Goal: Transaction & Acquisition: Purchase product/service

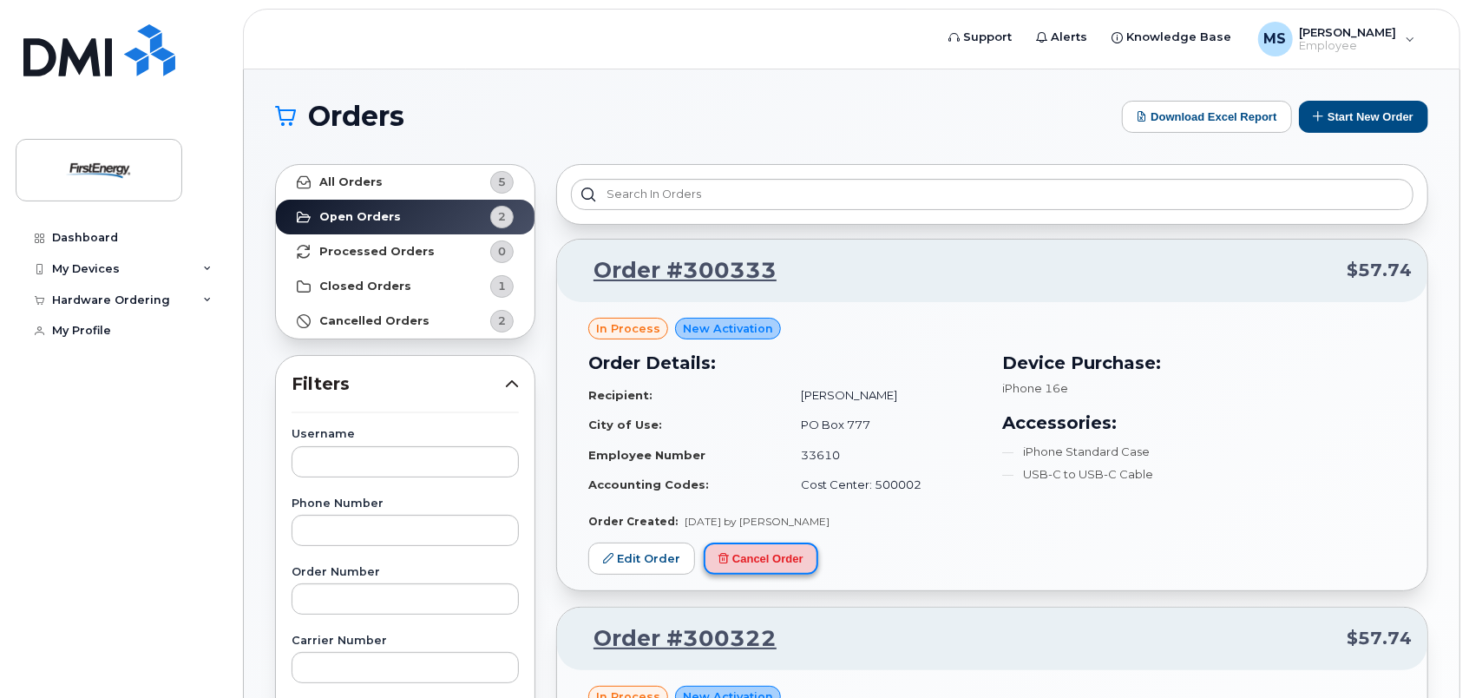
click at [766, 560] on button "Cancel Order" at bounding box center [761, 558] width 115 height 32
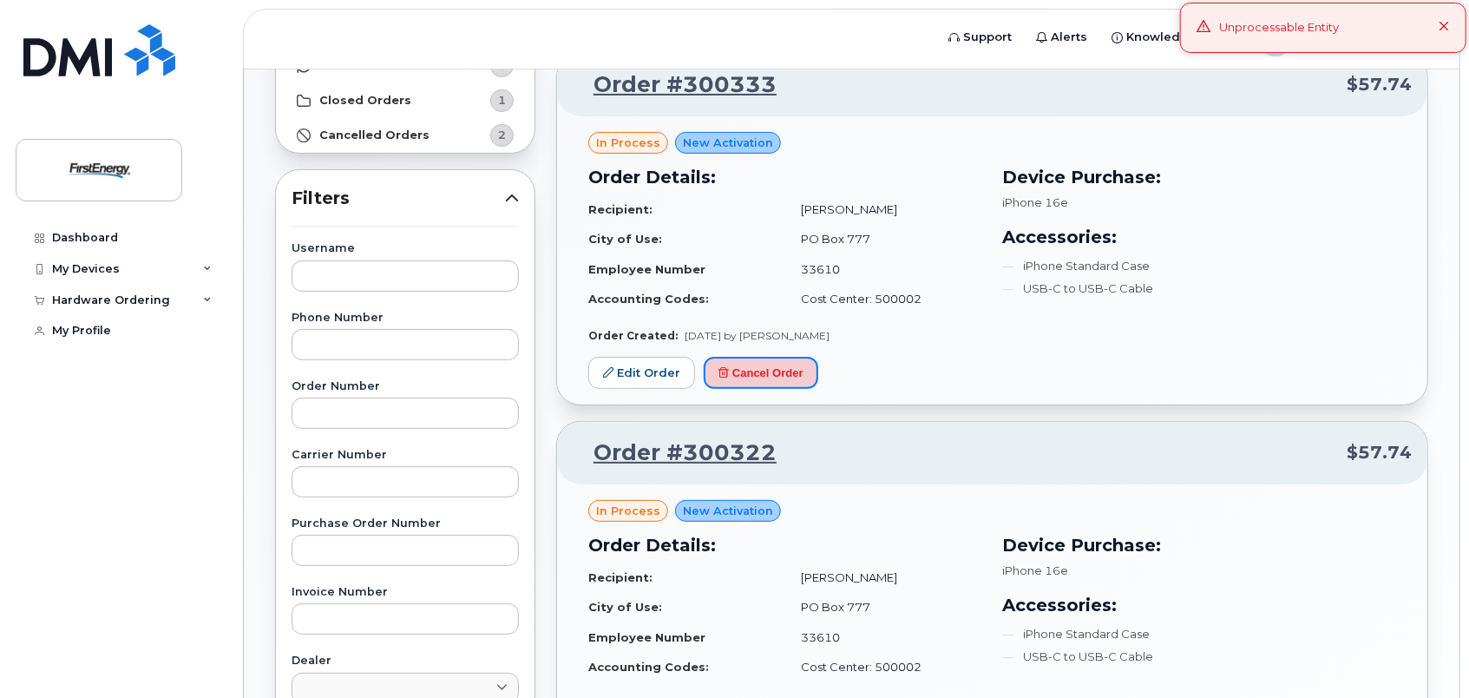
scroll to position [260, 0]
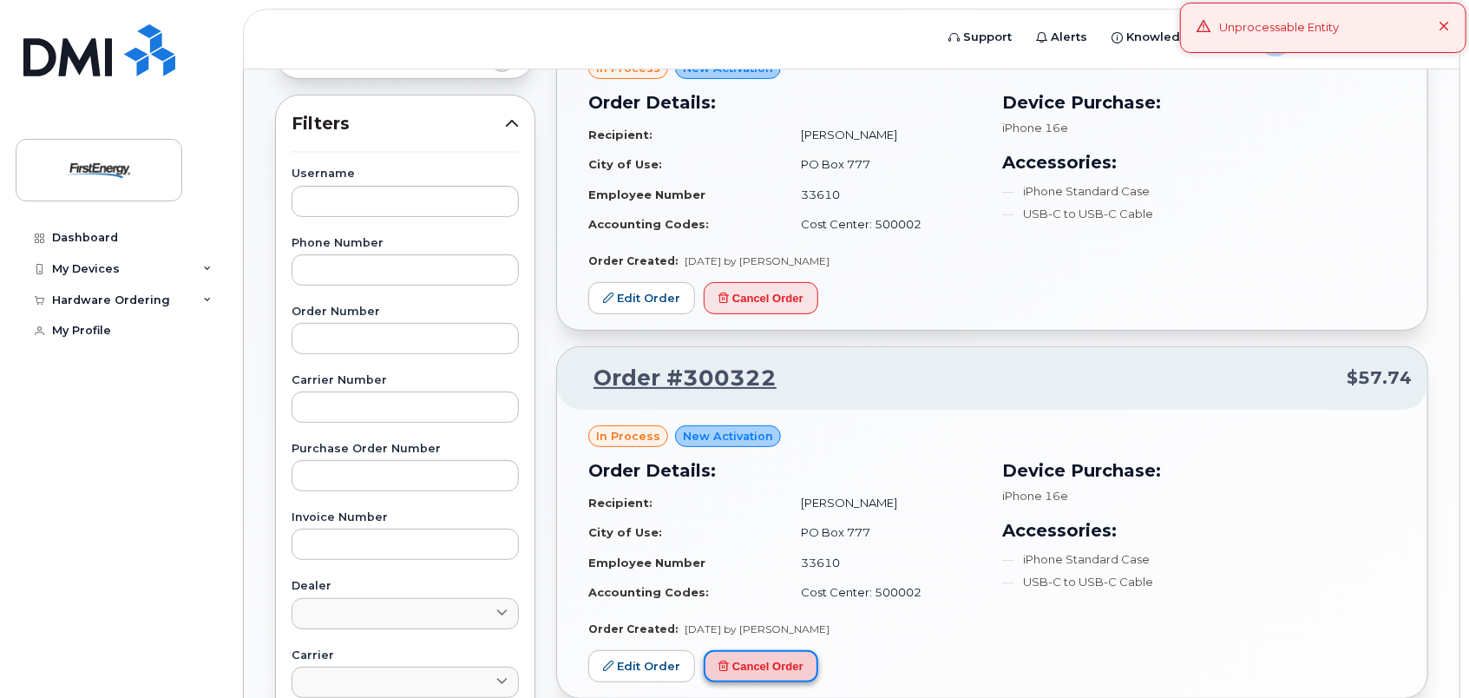
click at [726, 665] on icon at bounding box center [723, 665] width 10 height 10
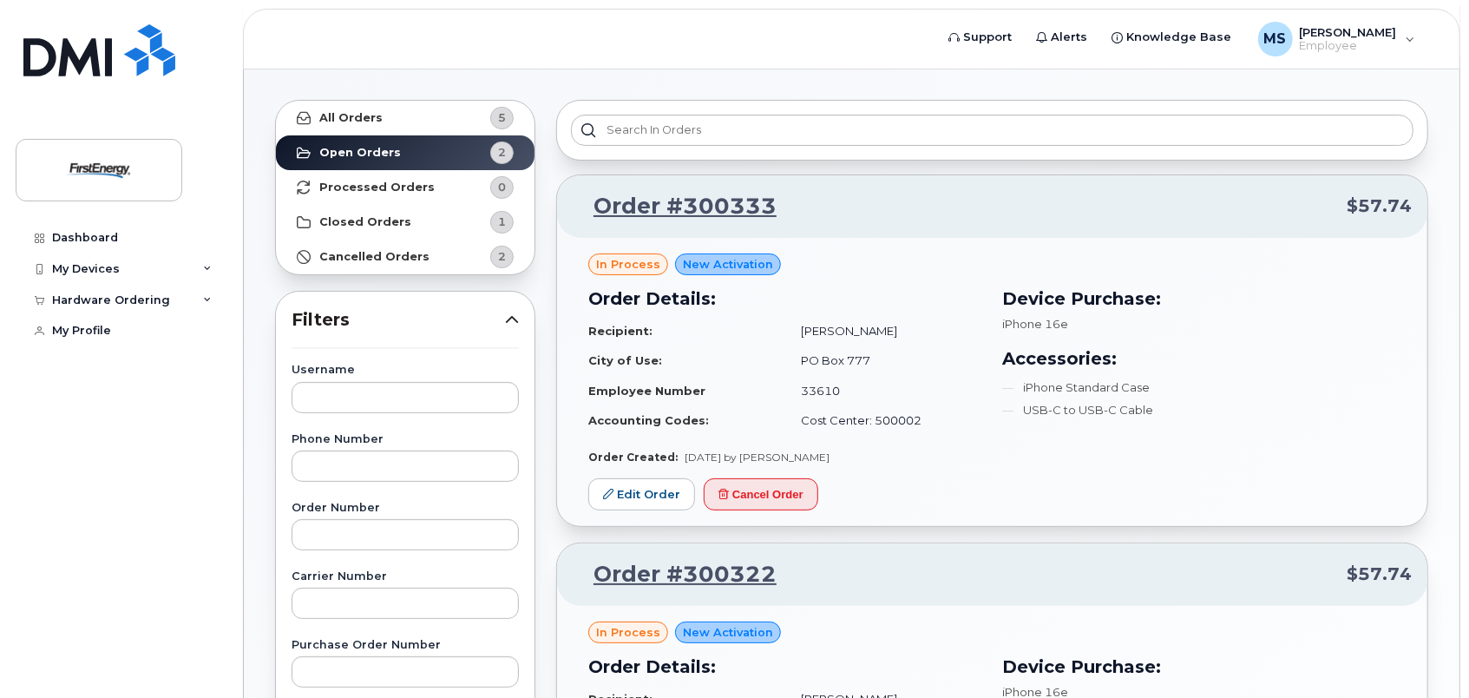
scroll to position [0, 0]
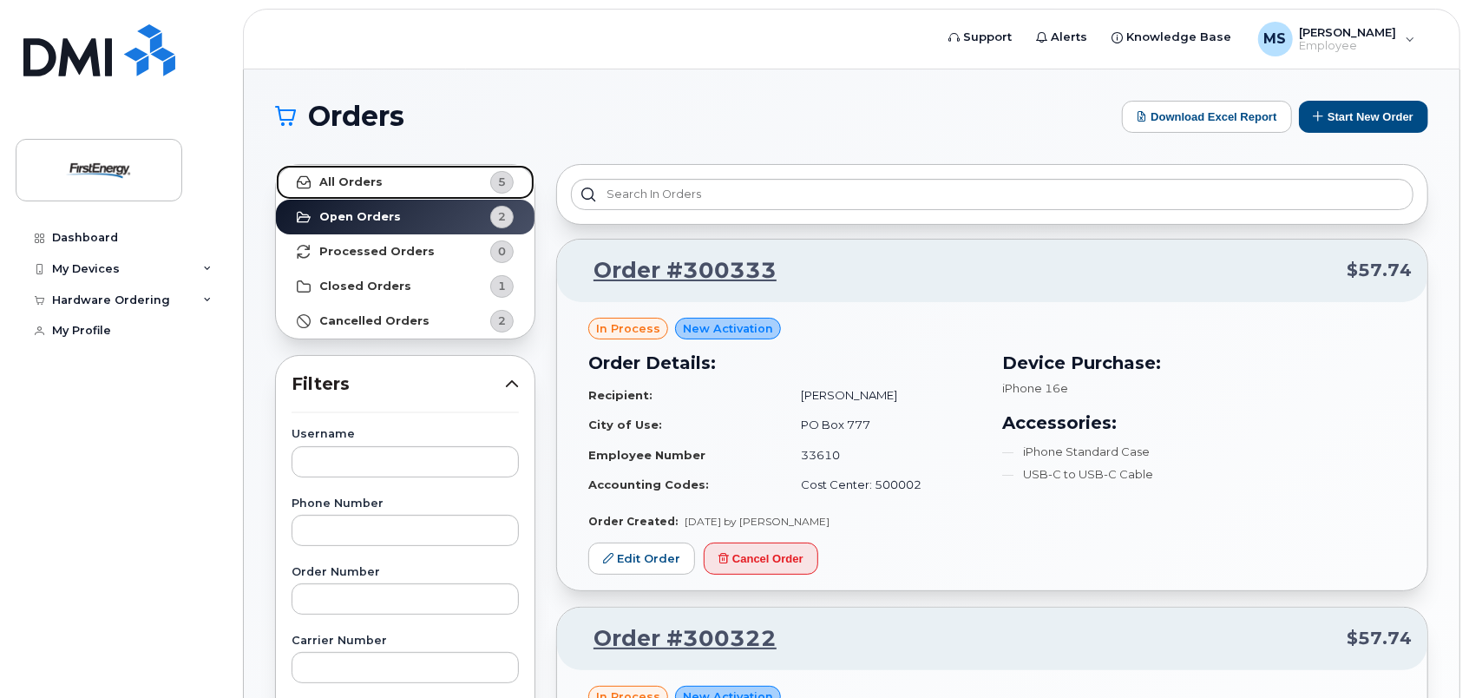
click at [333, 184] on strong "All Orders" at bounding box center [350, 182] width 63 height 14
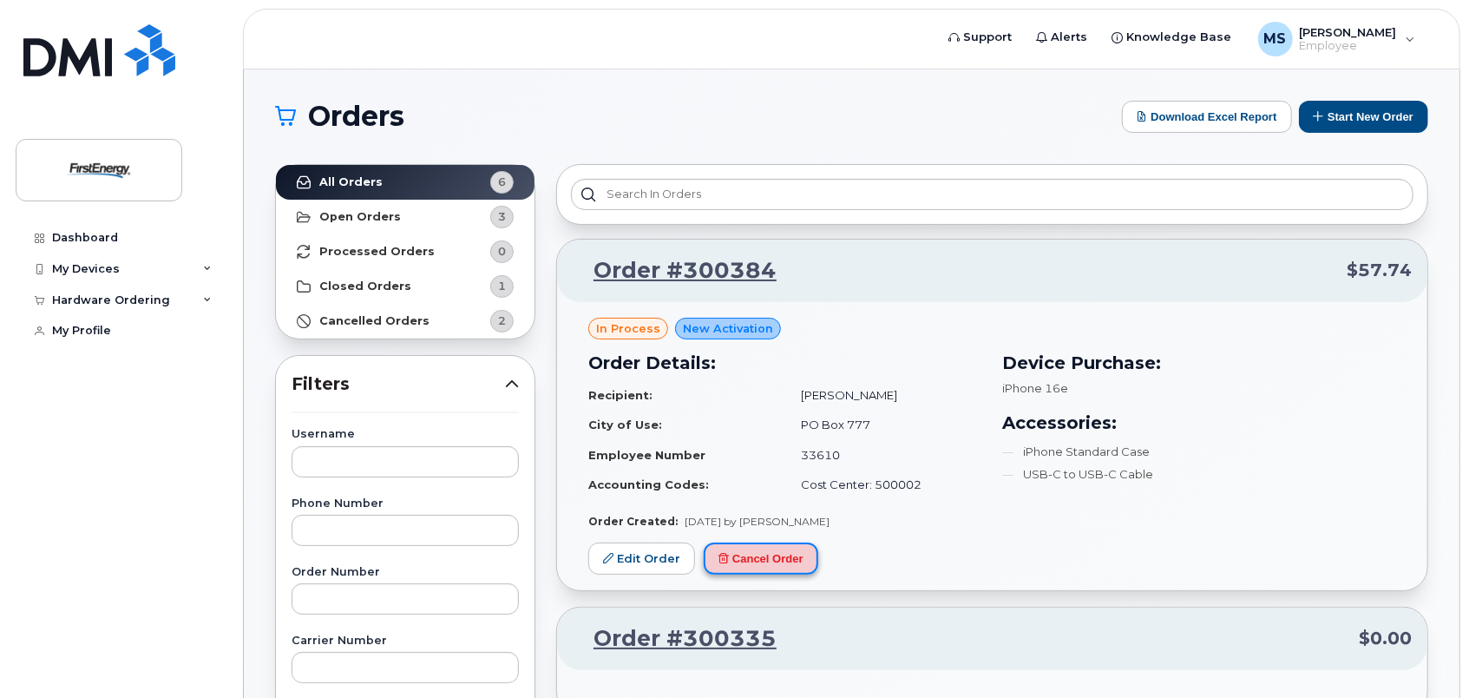
click at [757, 552] on button "Cancel Order" at bounding box center [761, 558] width 115 height 32
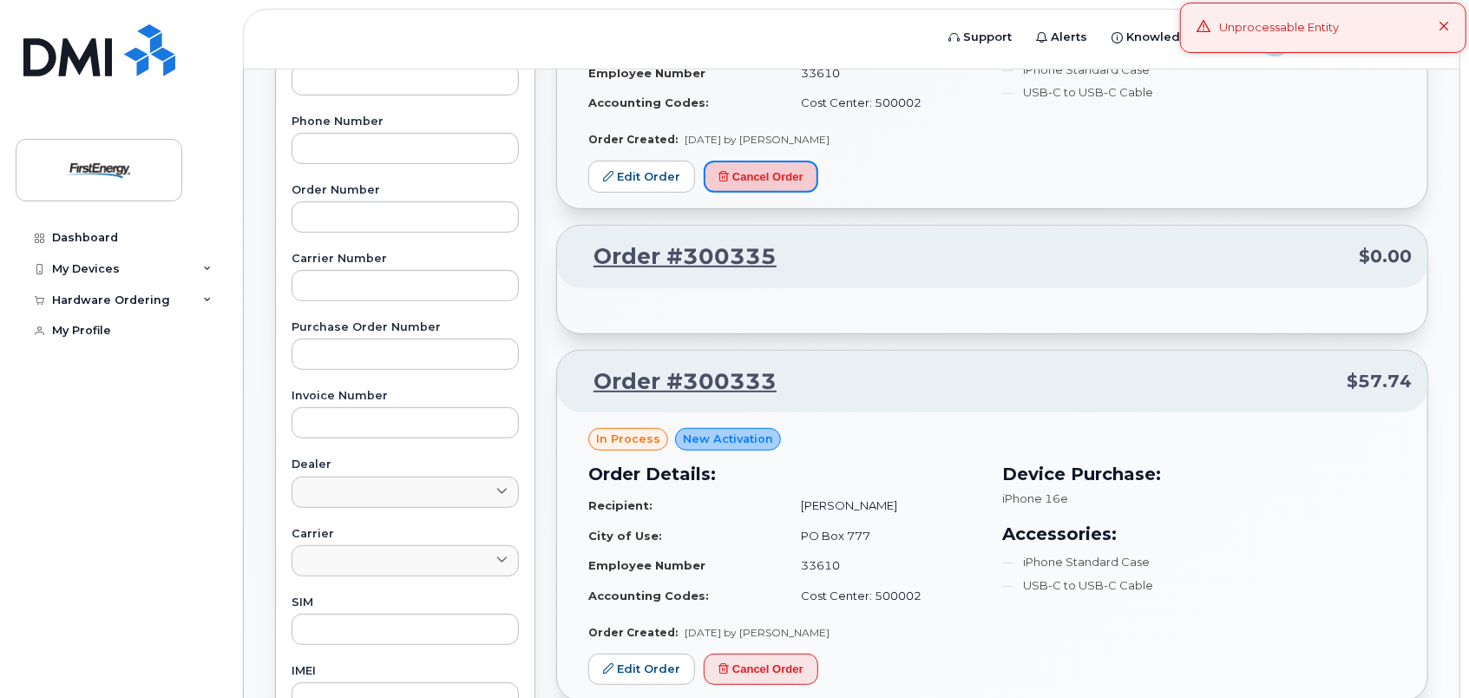
scroll to position [434, 0]
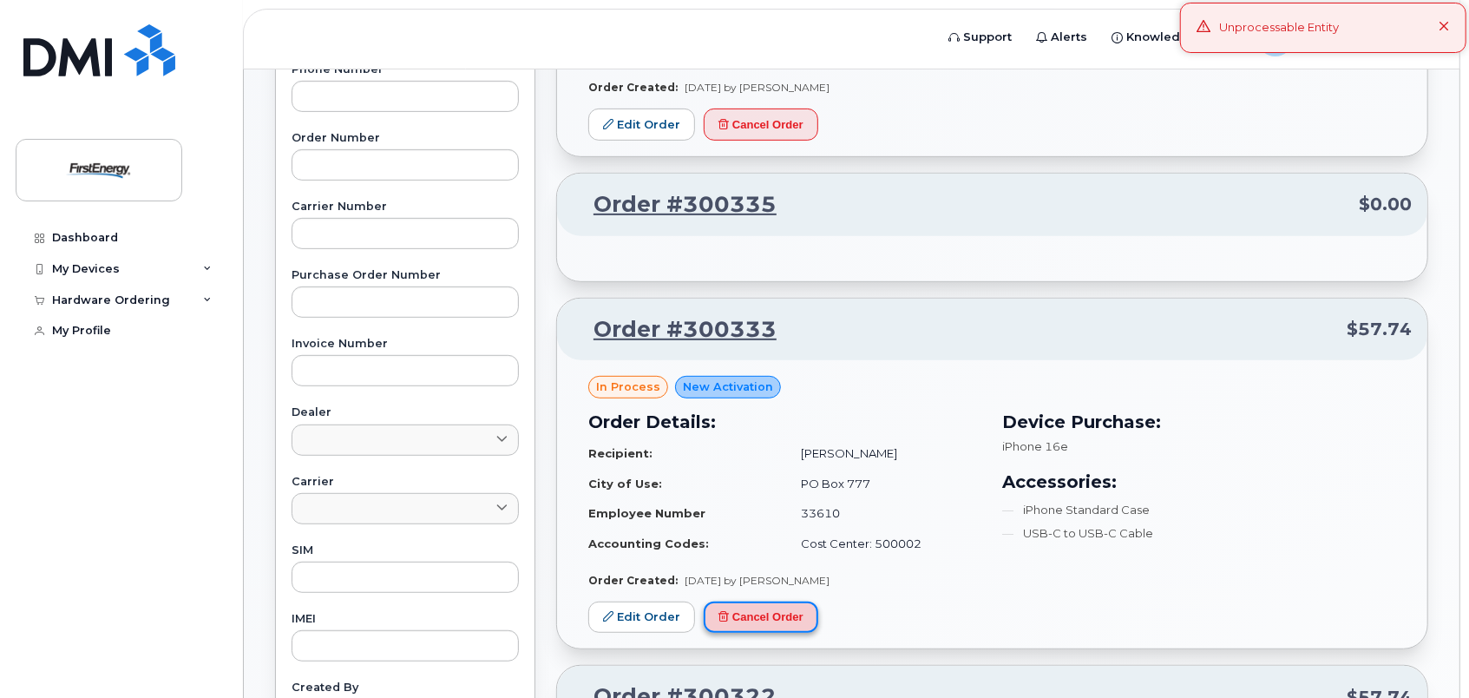
click at [744, 616] on button "Cancel Order" at bounding box center [761, 617] width 115 height 32
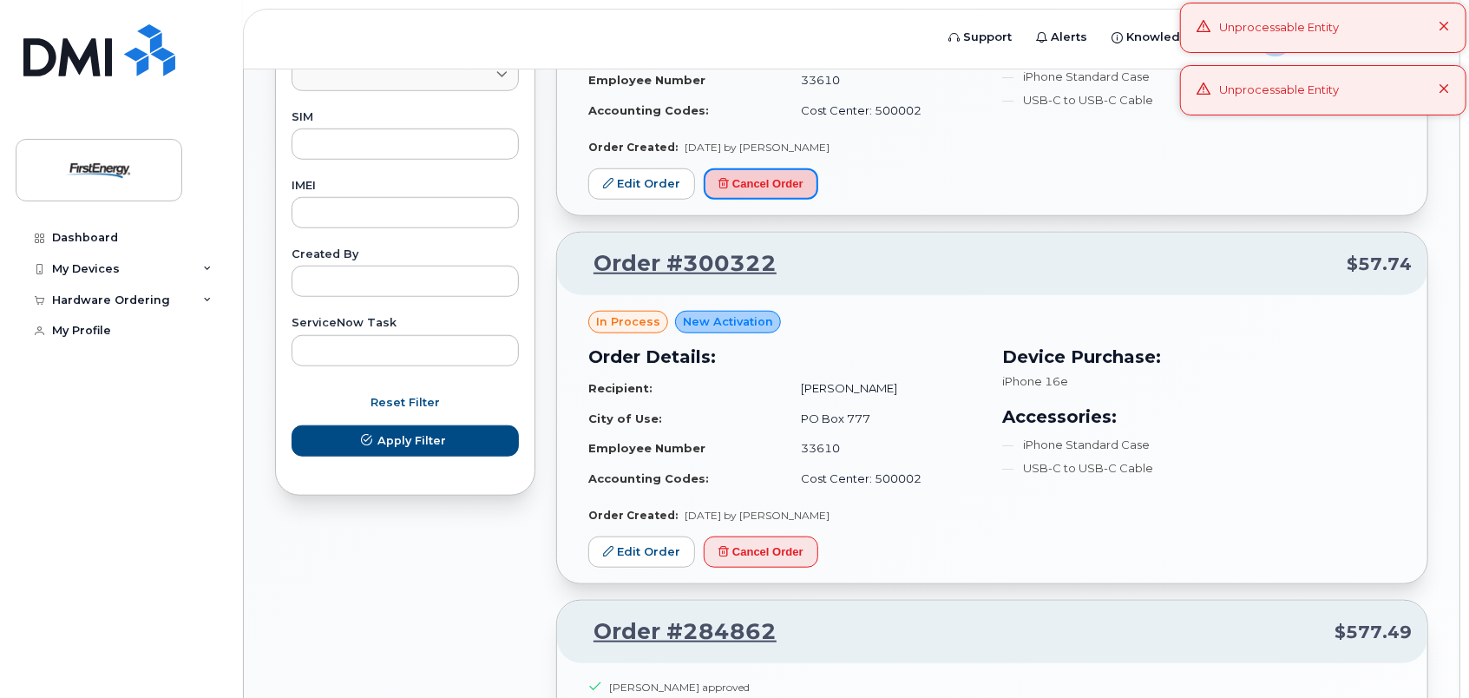
scroll to position [868, 0]
drag, startPoint x: 788, startPoint y: 551, endPoint x: 818, endPoint y: 59, distance: 492.9
click at [789, 552] on button "Cancel Order" at bounding box center [761, 551] width 115 height 32
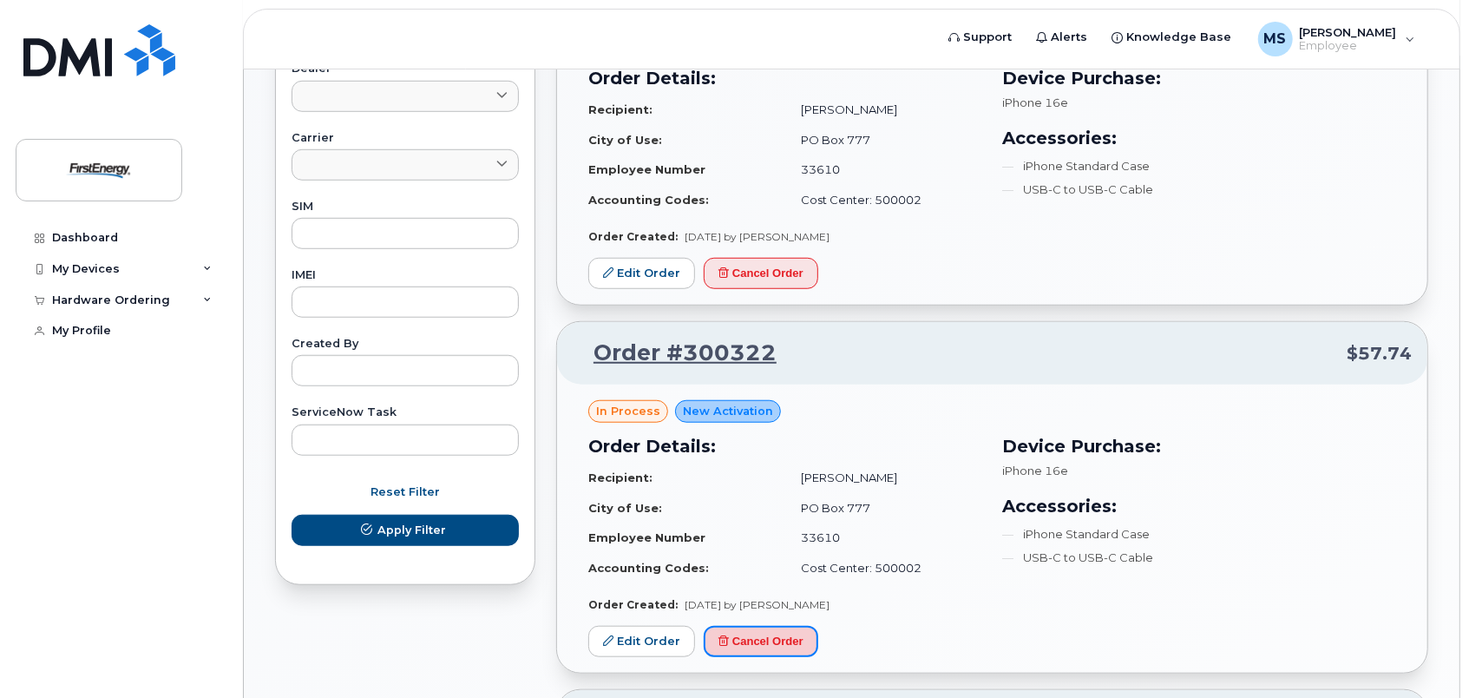
scroll to position [781, 0]
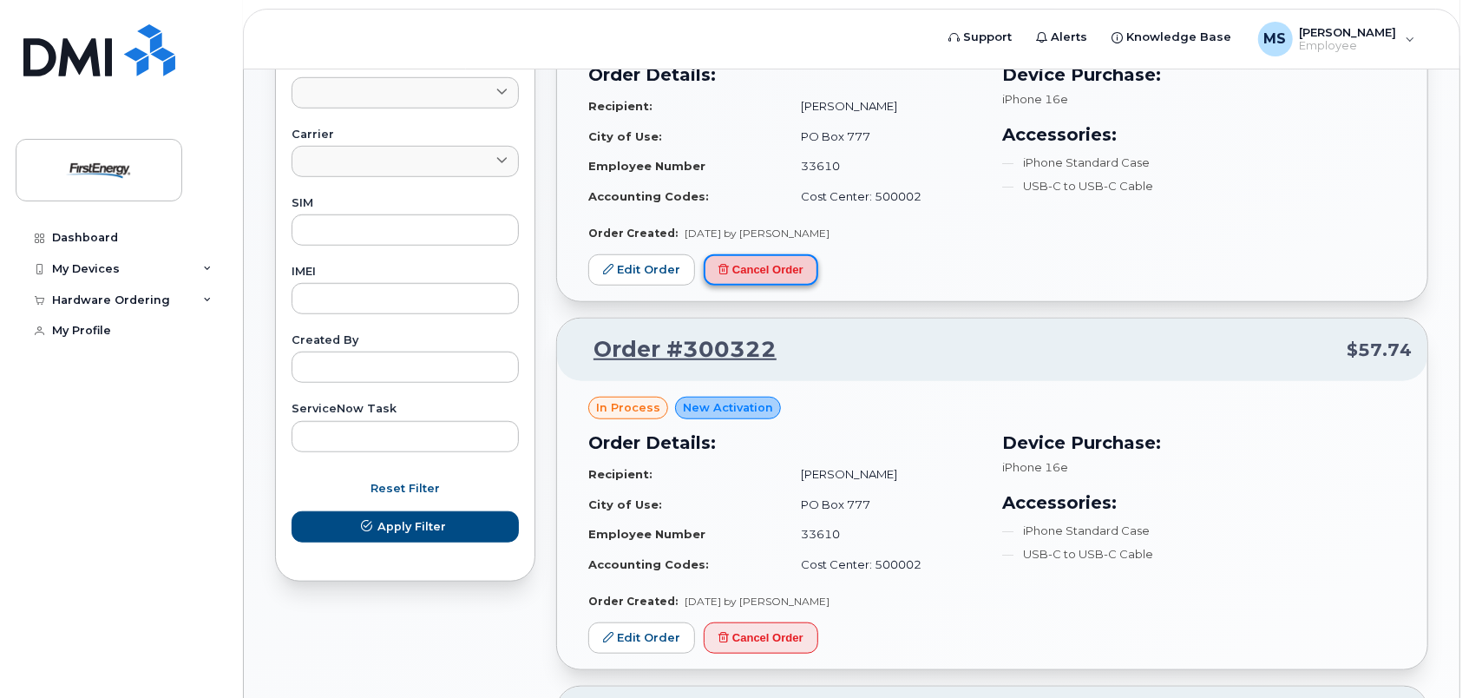
click at [761, 269] on button "Cancel Order" at bounding box center [761, 270] width 115 height 32
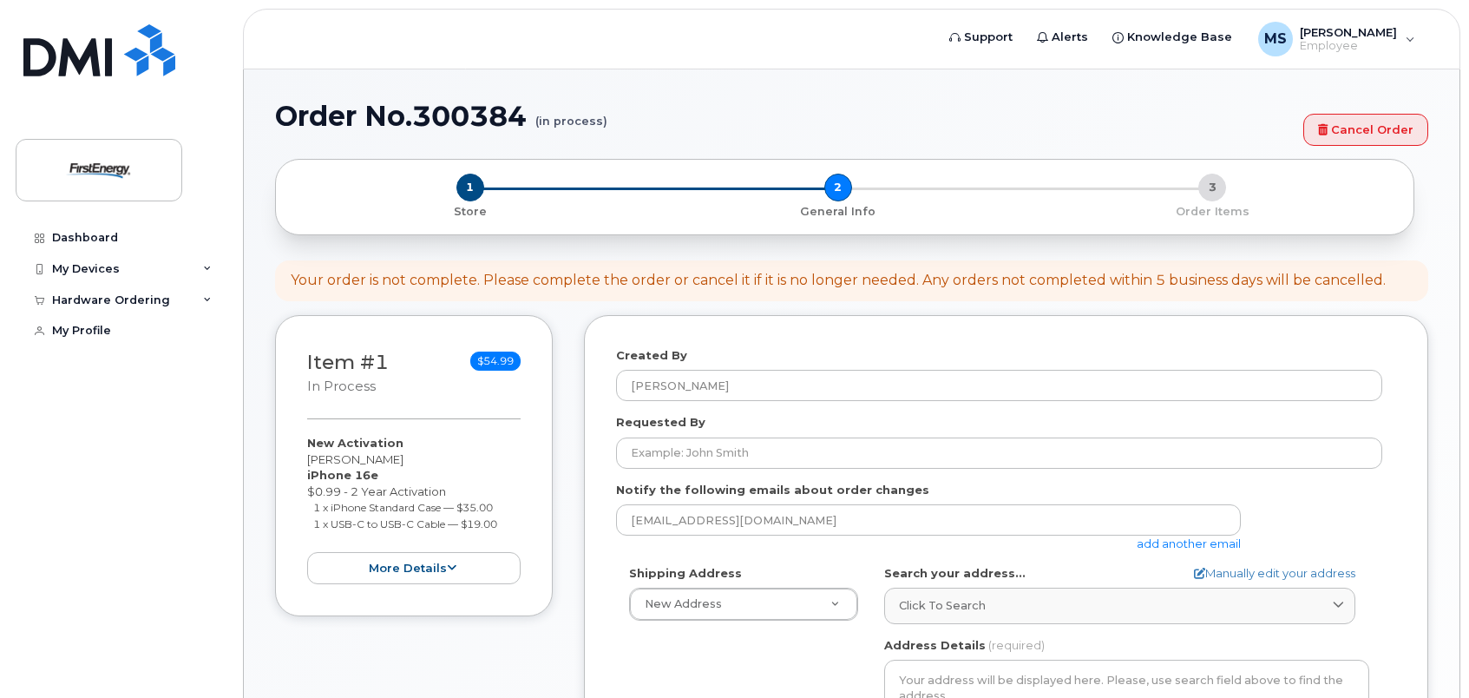
select select
click at [1343, 130] on link "Cancel Order" at bounding box center [1365, 130] width 125 height 32
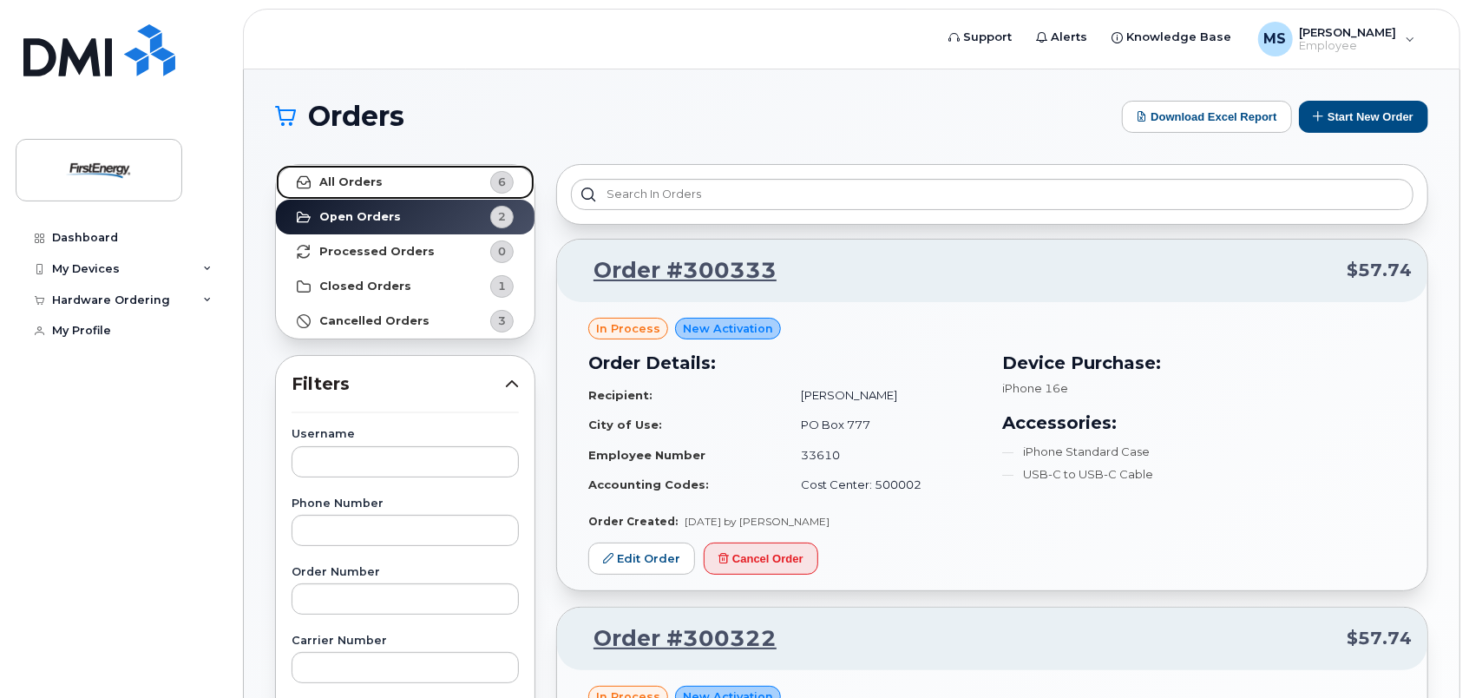
click at [346, 177] on strong "All Orders" at bounding box center [350, 182] width 63 height 14
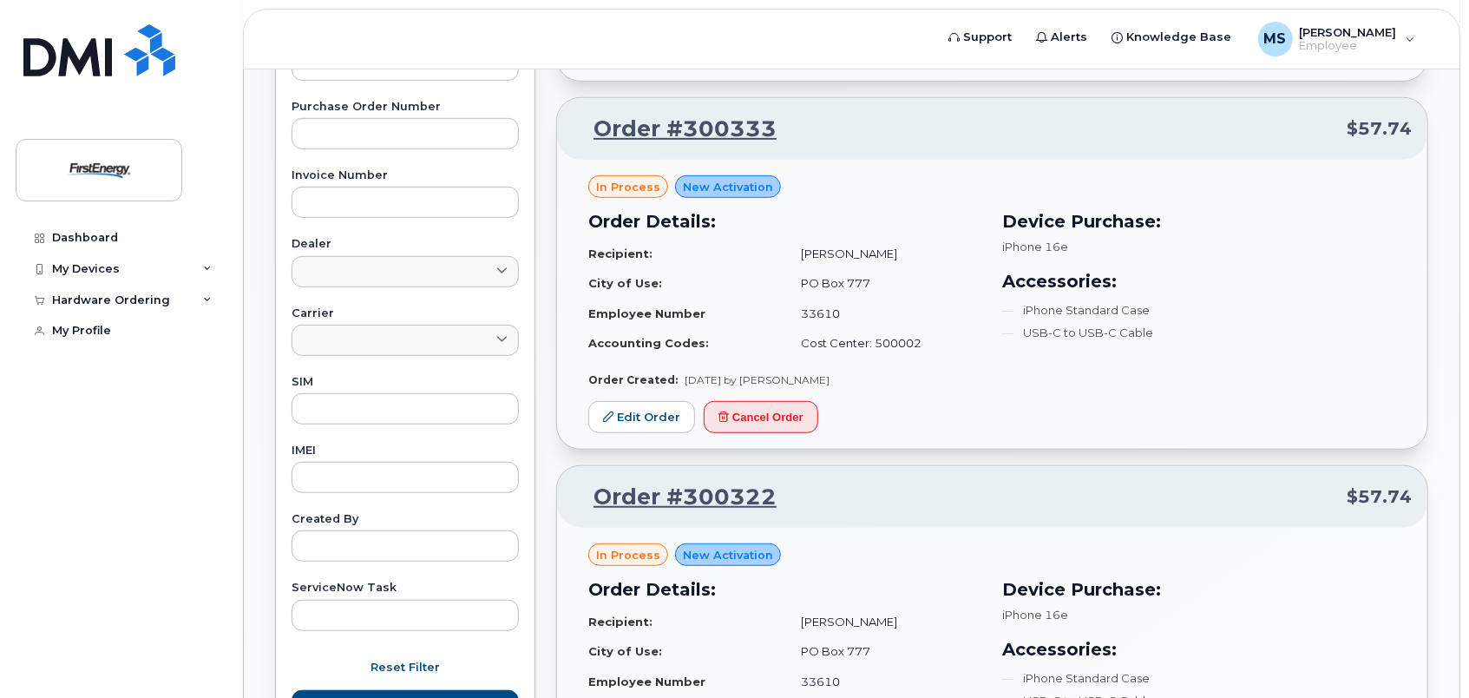
scroll to position [607, 0]
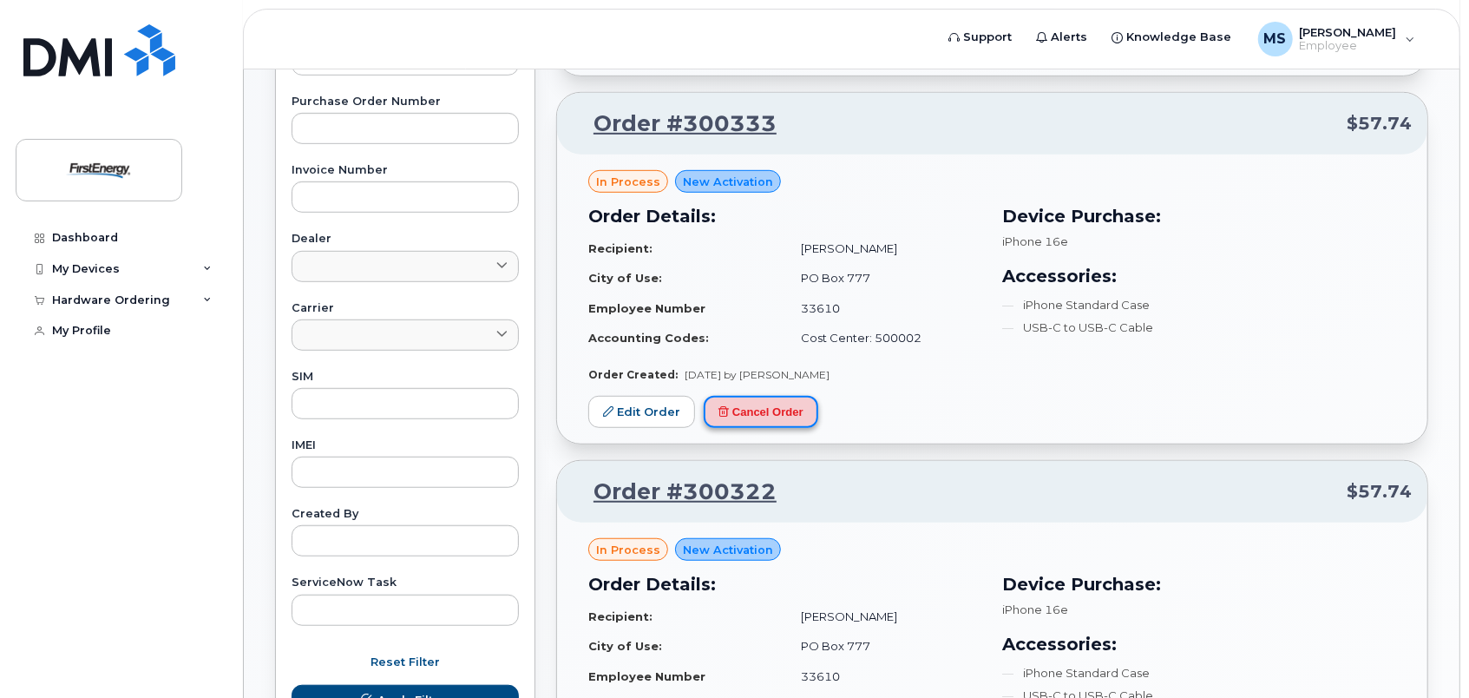
click at [725, 410] on icon at bounding box center [723, 411] width 10 height 10
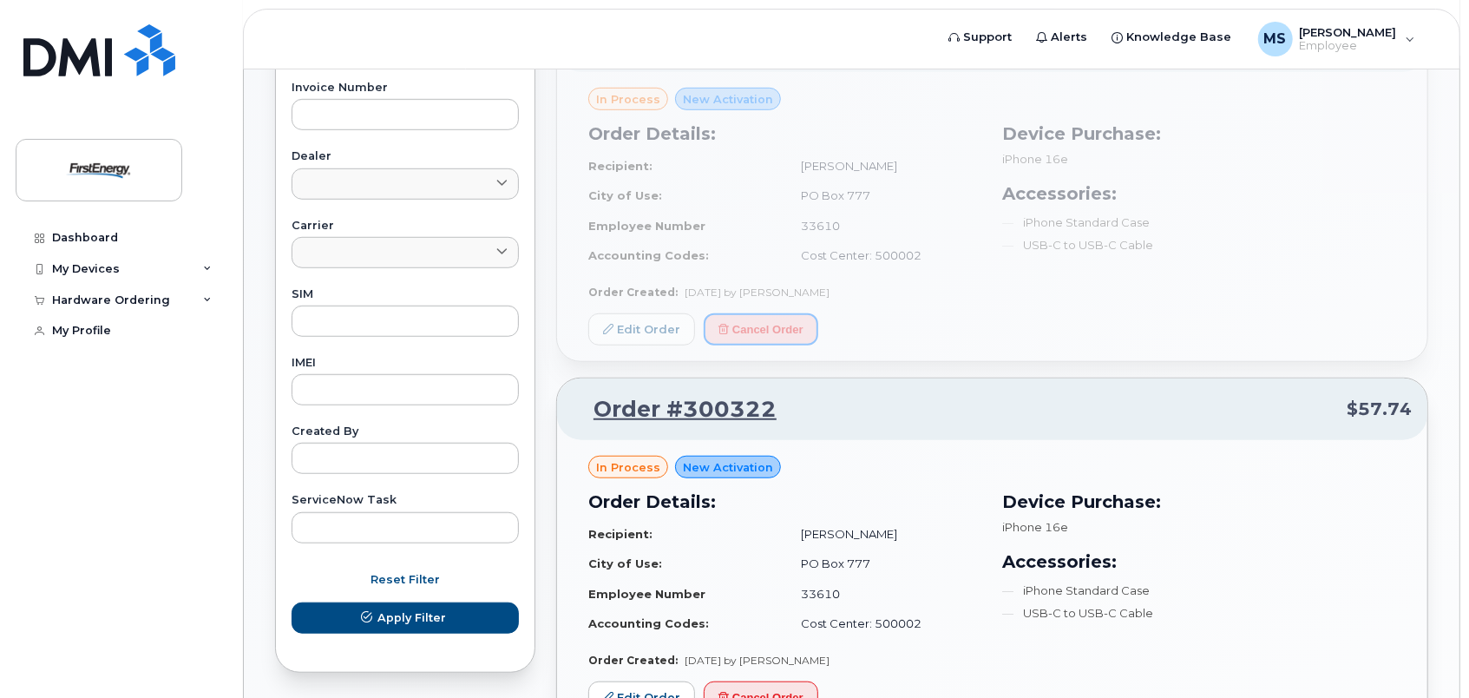
scroll to position [868, 0]
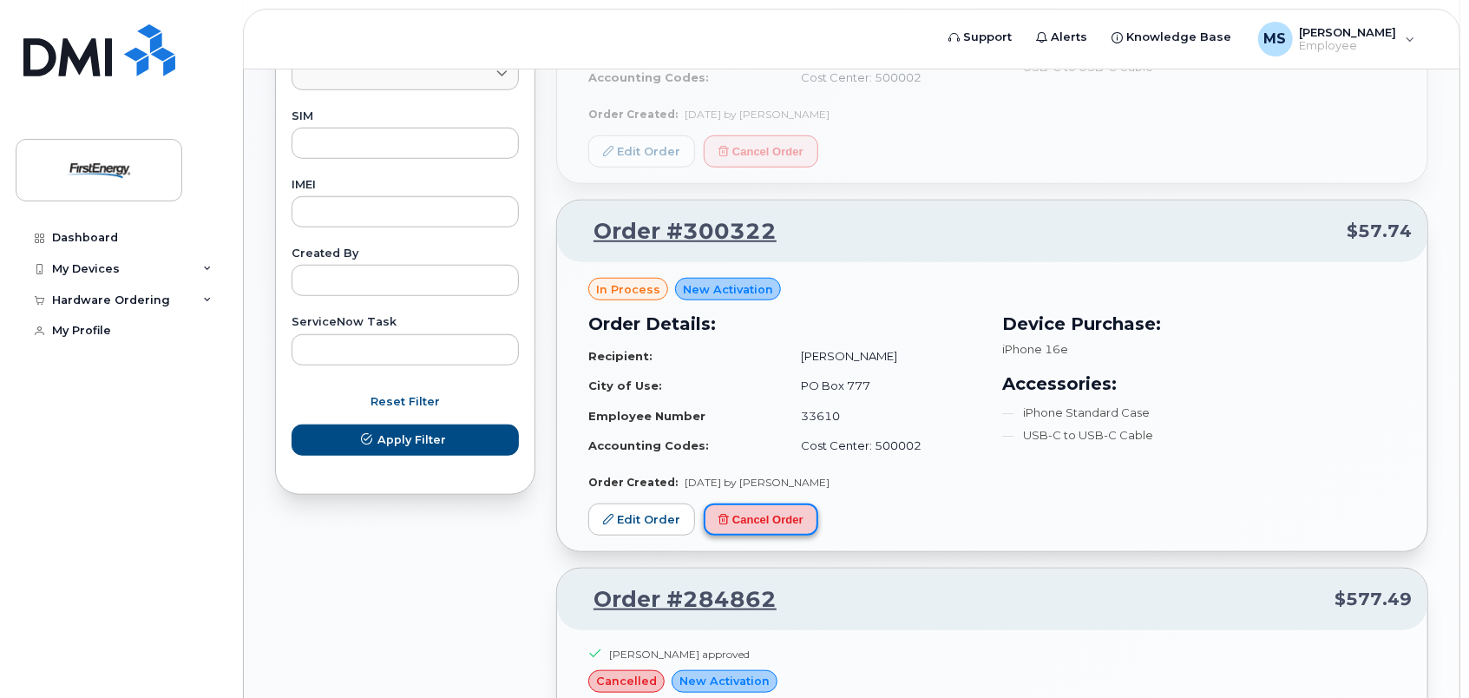
click at [759, 521] on button "Cancel Order" at bounding box center [761, 519] width 115 height 32
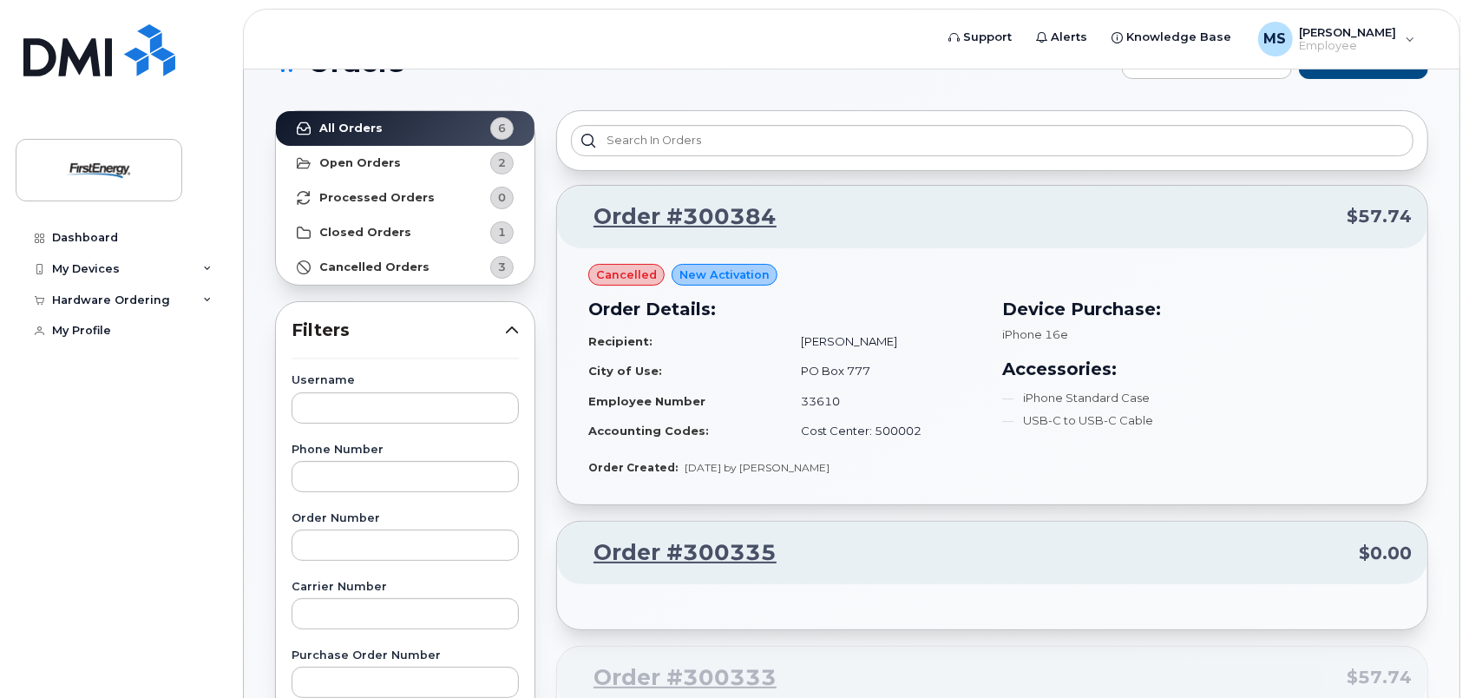
scroll to position [0, 0]
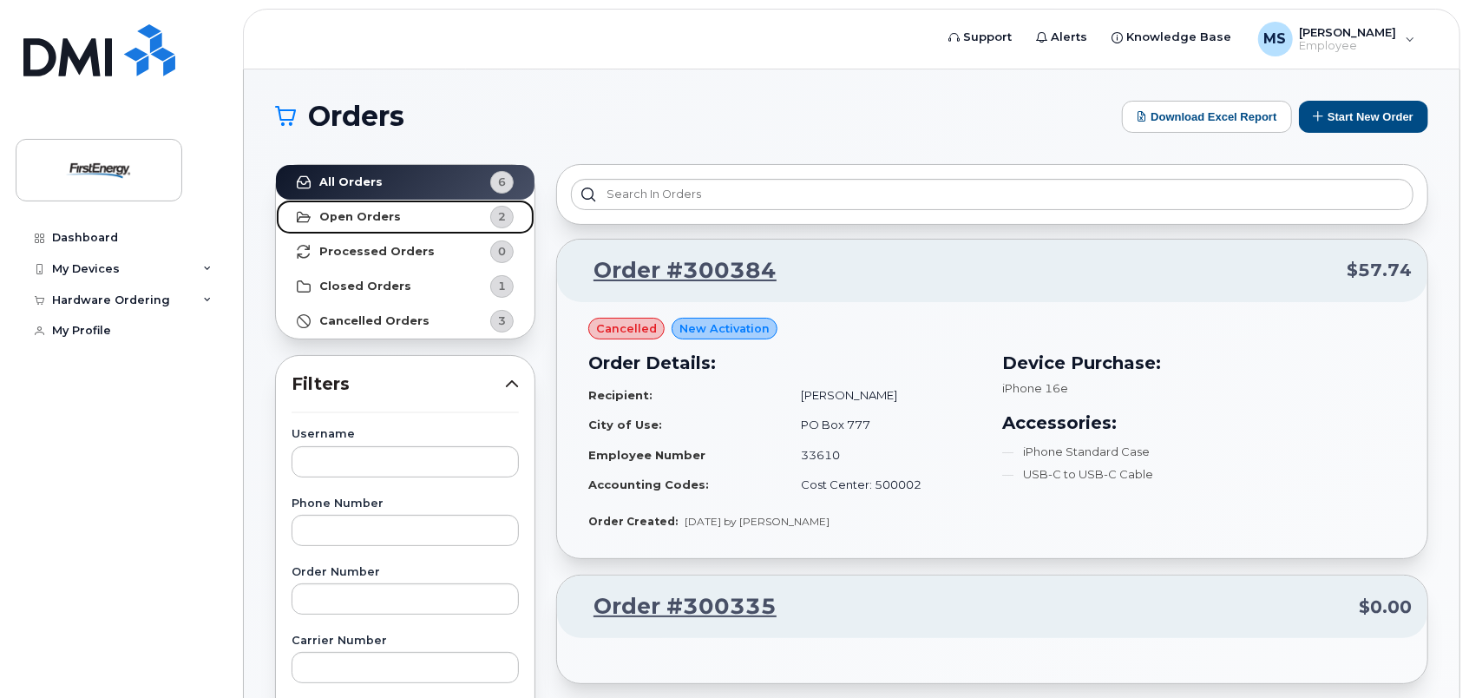
click at [355, 215] on strong "Open Orders" at bounding box center [360, 217] width 82 height 14
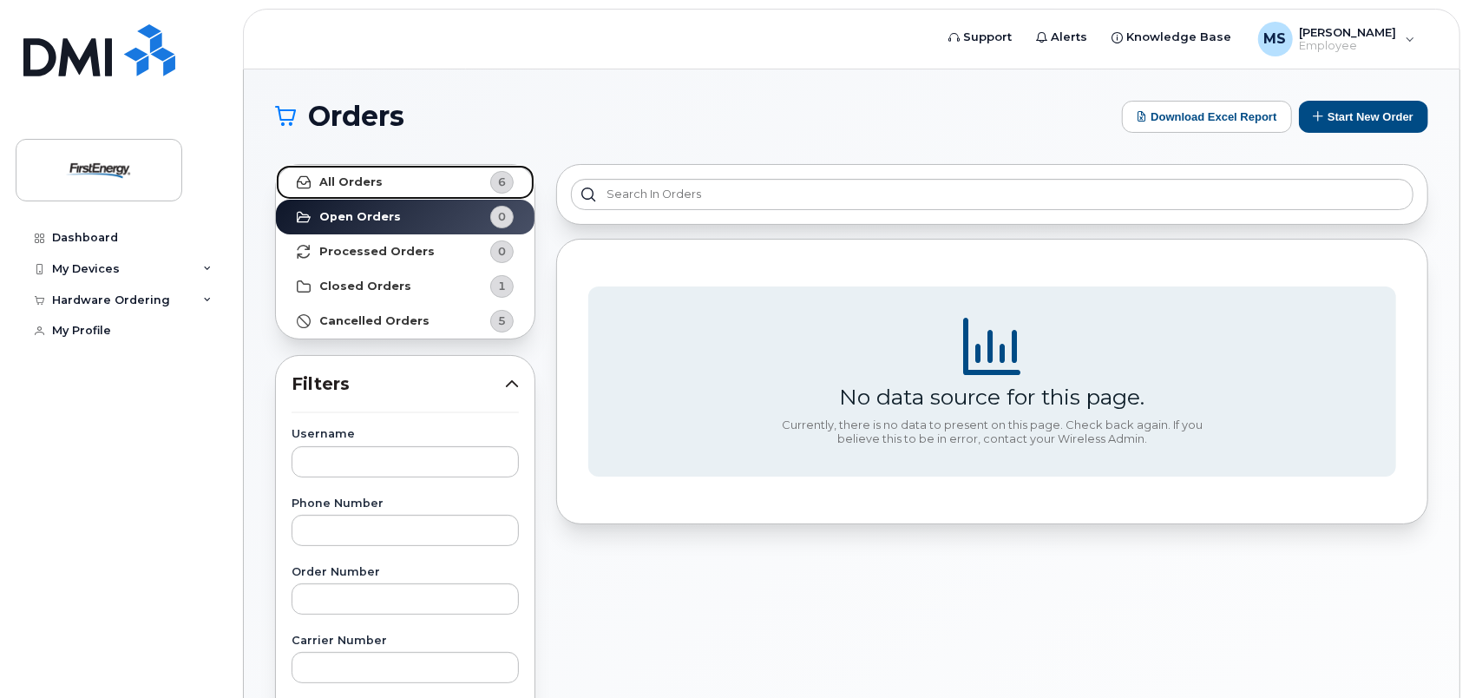
click at [341, 191] on link "All Orders 6" at bounding box center [405, 182] width 259 height 35
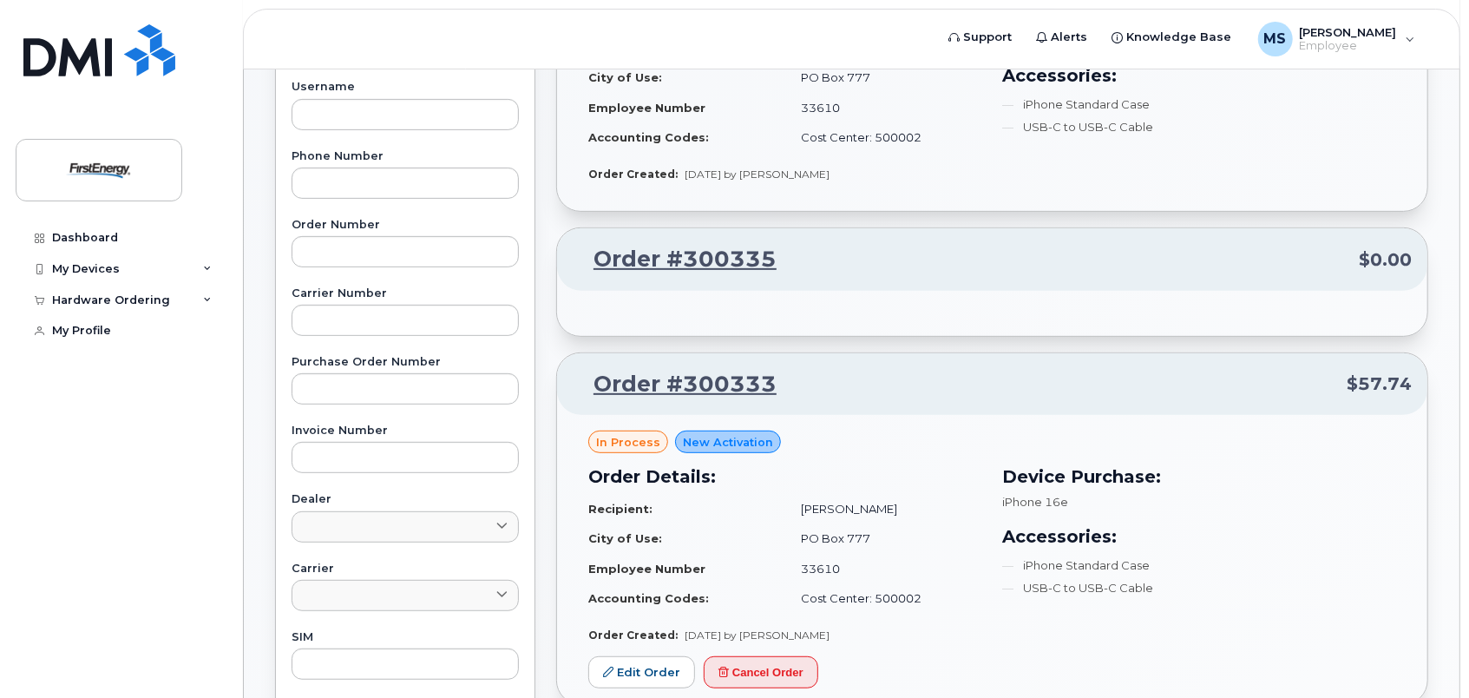
scroll to position [434, 0]
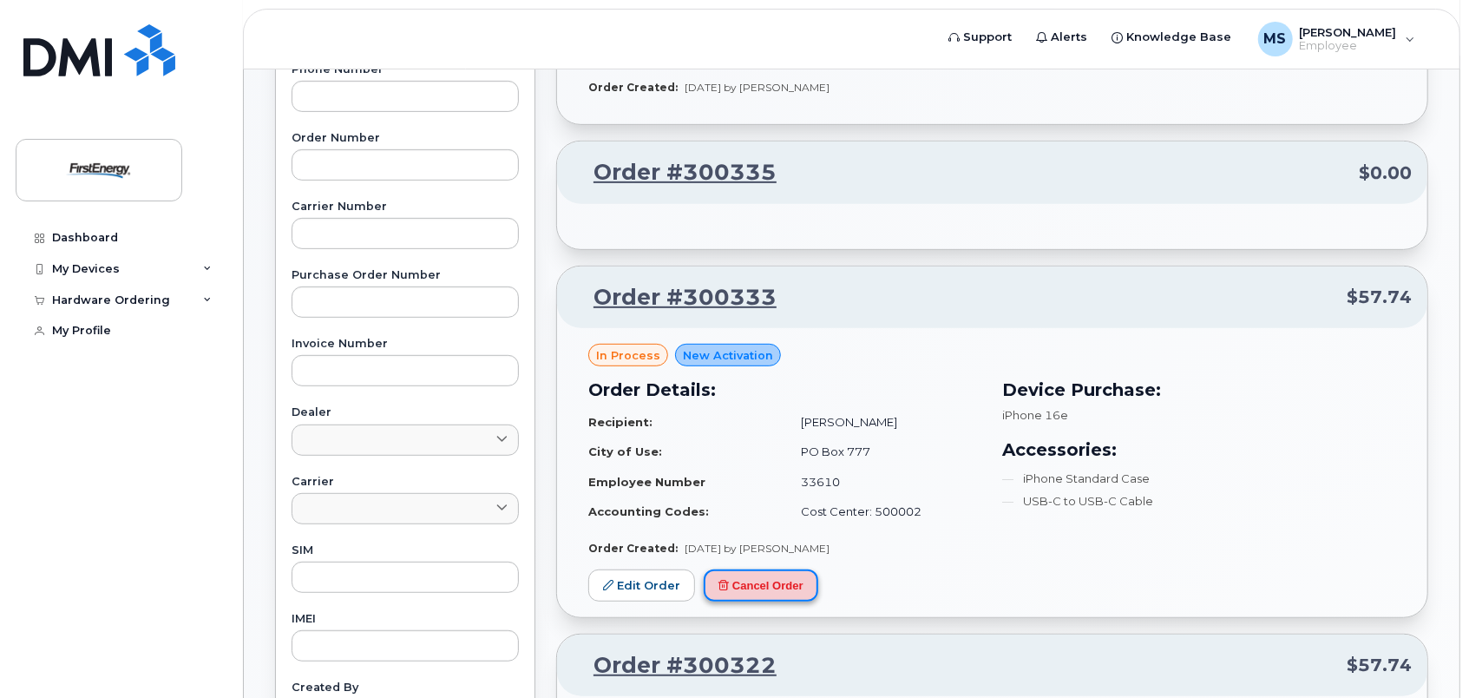
click at [781, 580] on button "Cancel Order" at bounding box center [761, 585] width 115 height 32
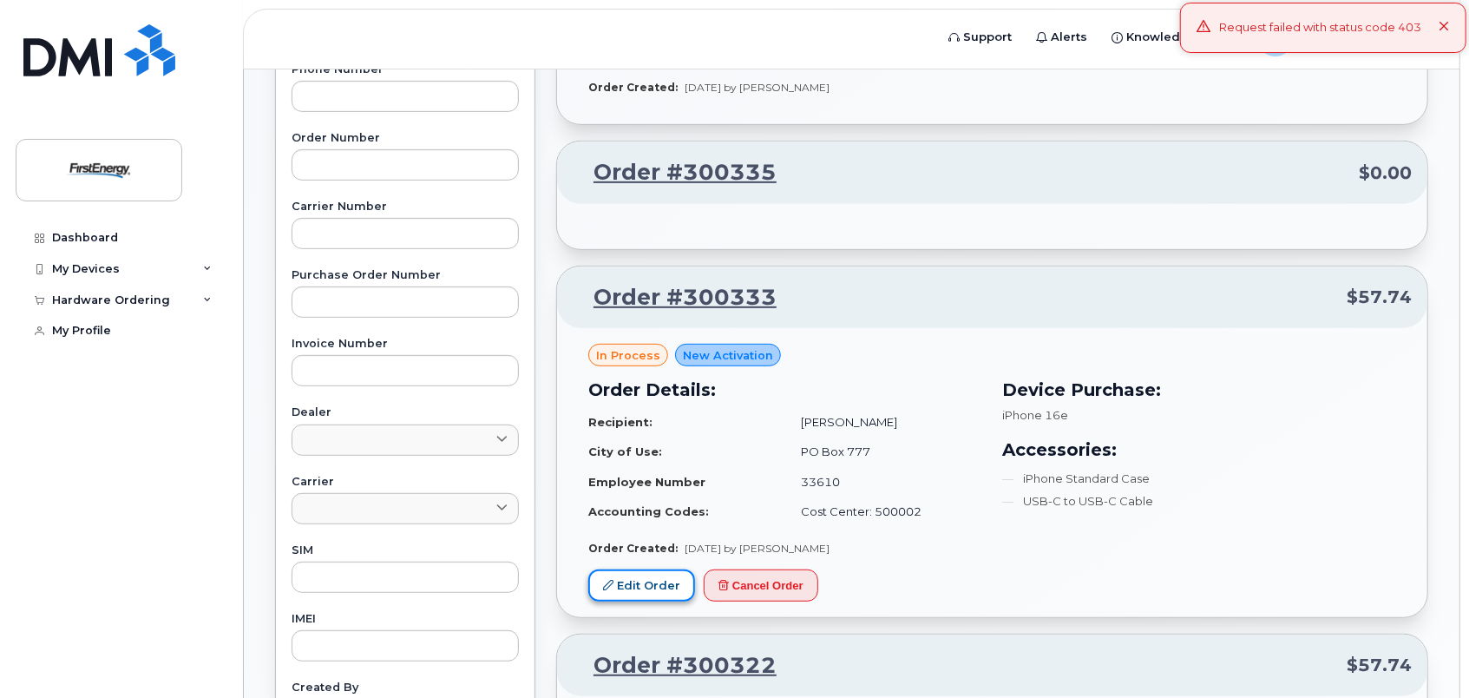
click at [625, 597] on link "Edit Order" at bounding box center [641, 585] width 107 height 32
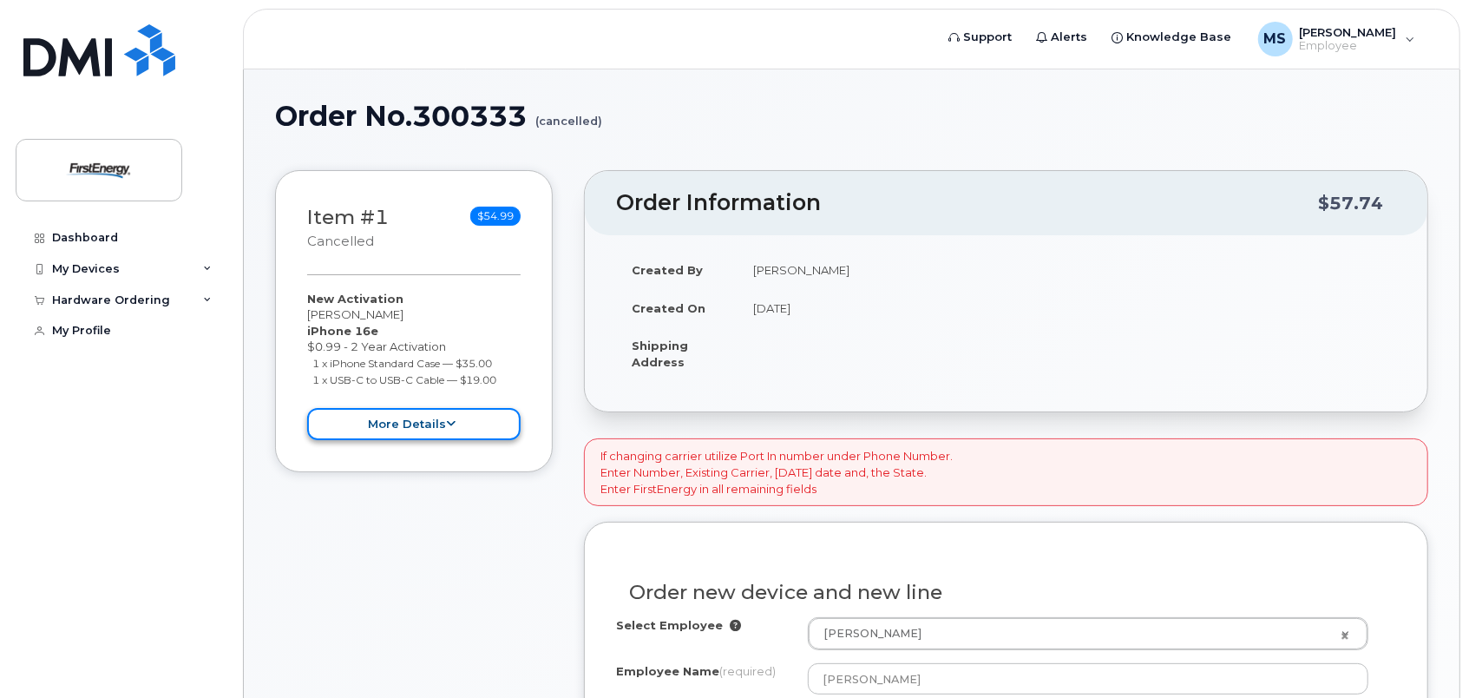
click at [469, 419] on button "more details" at bounding box center [413, 424] width 213 height 32
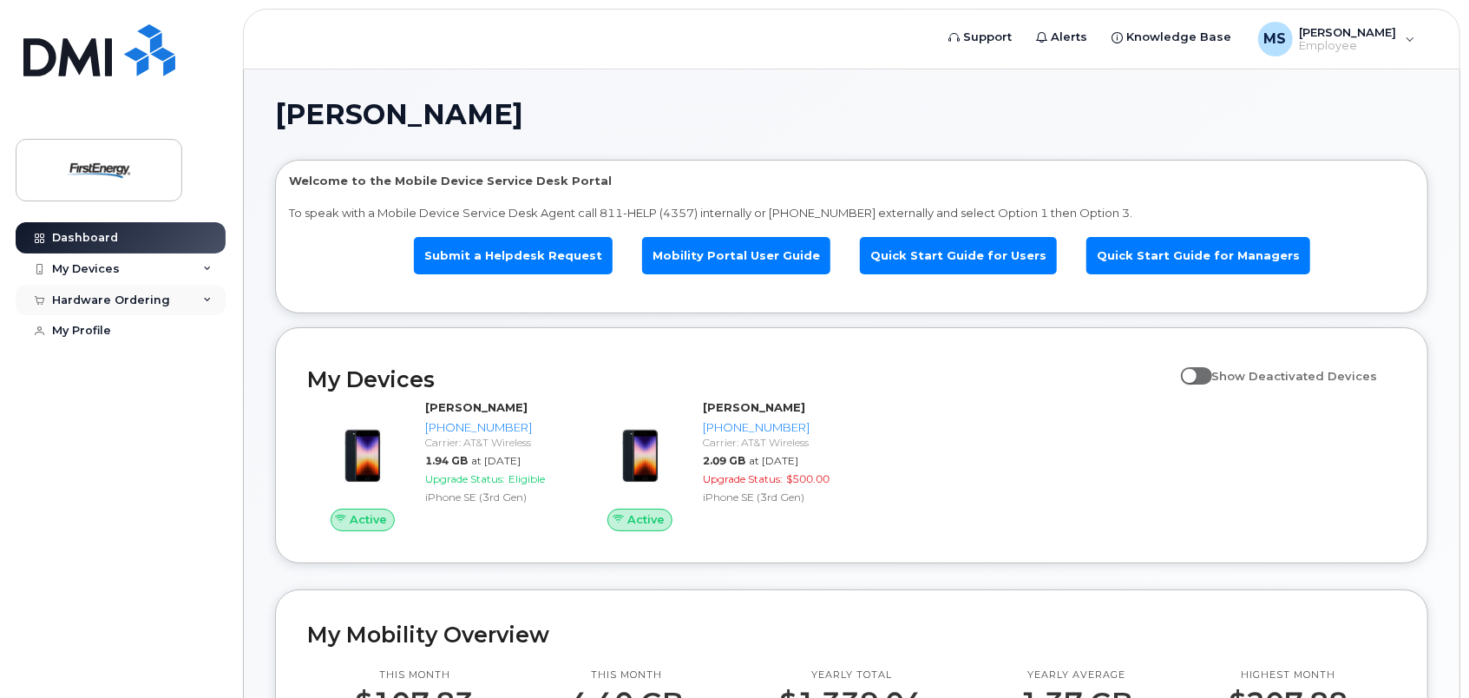
click at [126, 298] on div "Hardware Ordering" at bounding box center [111, 300] width 118 height 14
click at [108, 339] on link "My Orders" at bounding box center [136, 331] width 180 height 33
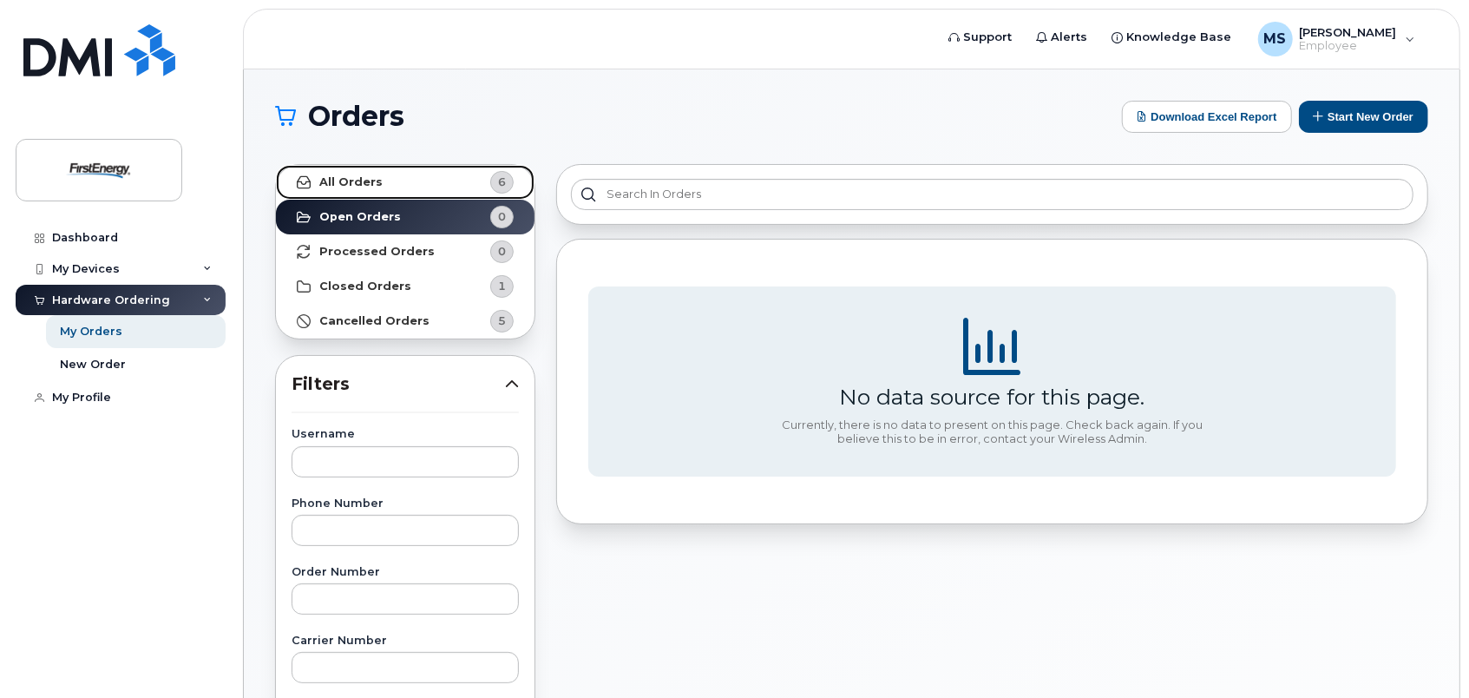
click at [361, 184] on strong "All Orders" at bounding box center [350, 182] width 63 height 14
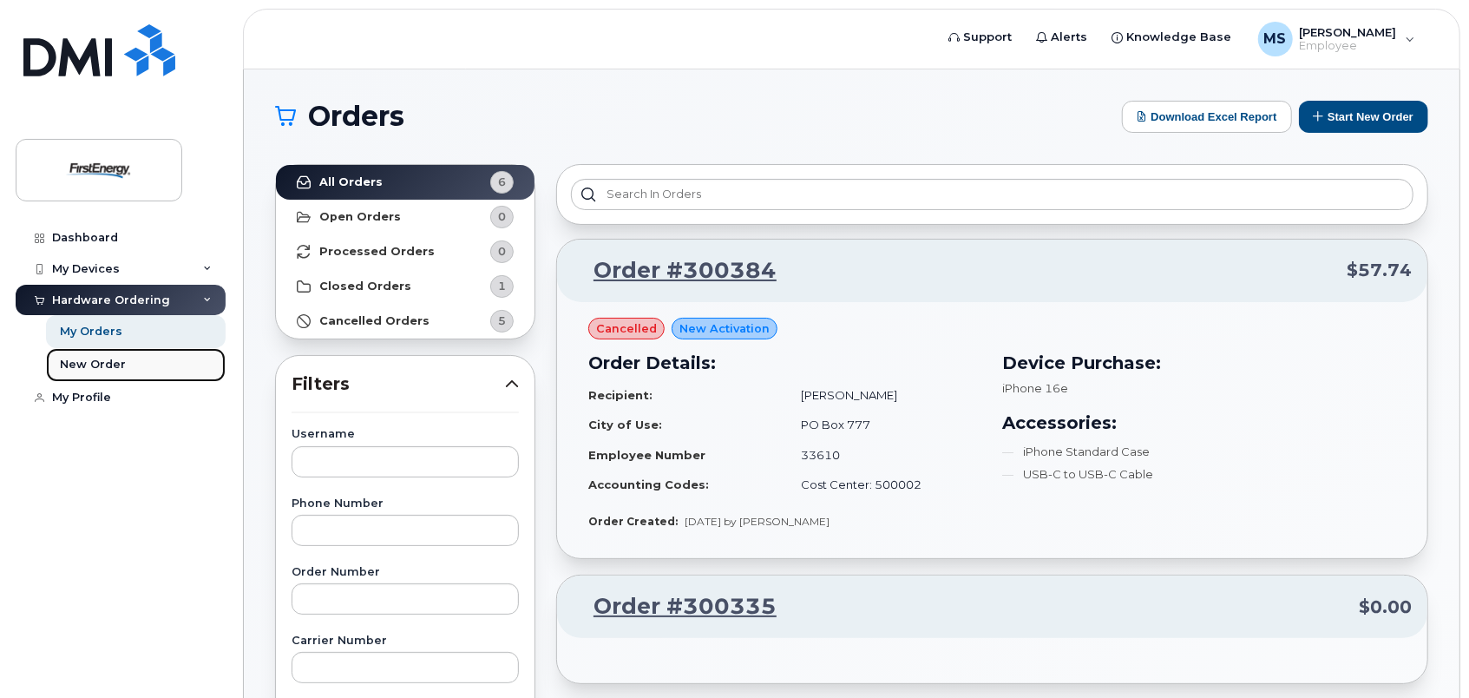
click at [113, 356] on link "New Order" at bounding box center [136, 364] width 180 height 33
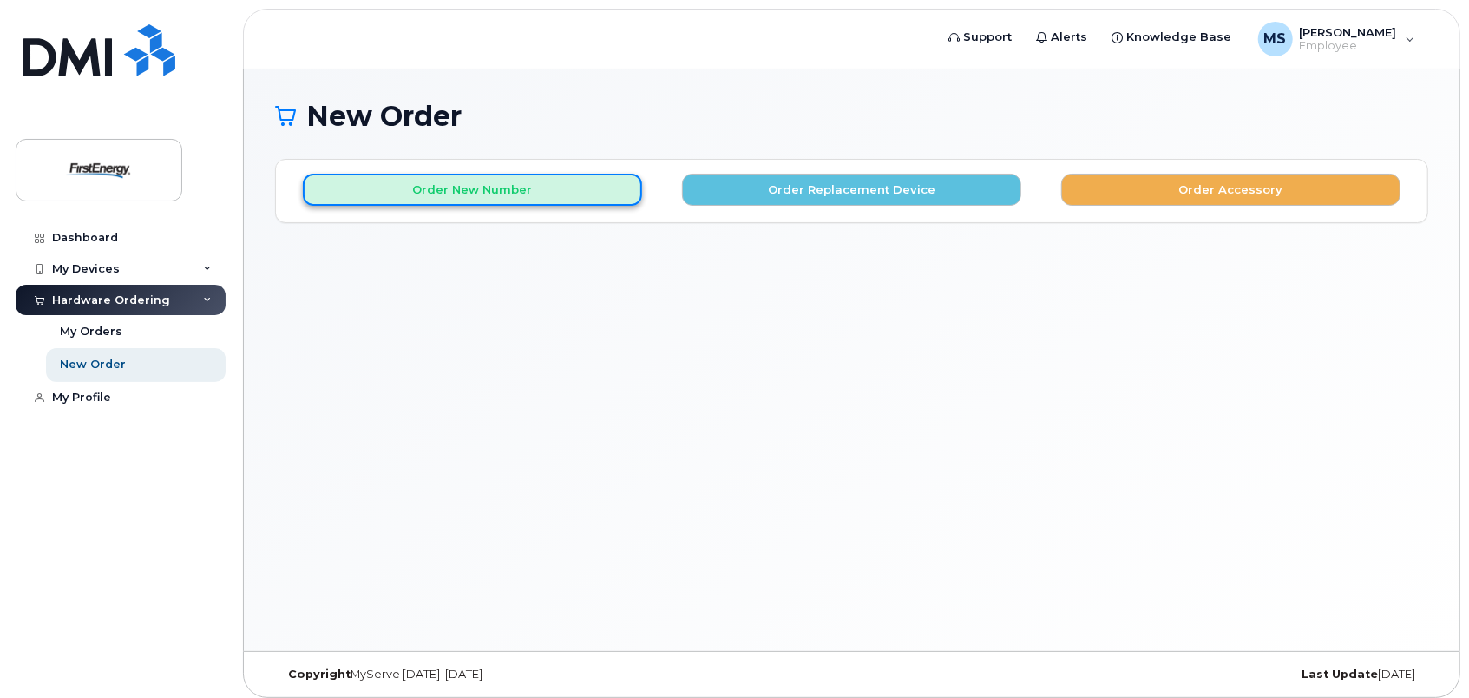
click at [462, 196] on button "Order New Number" at bounding box center [472, 190] width 339 height 32
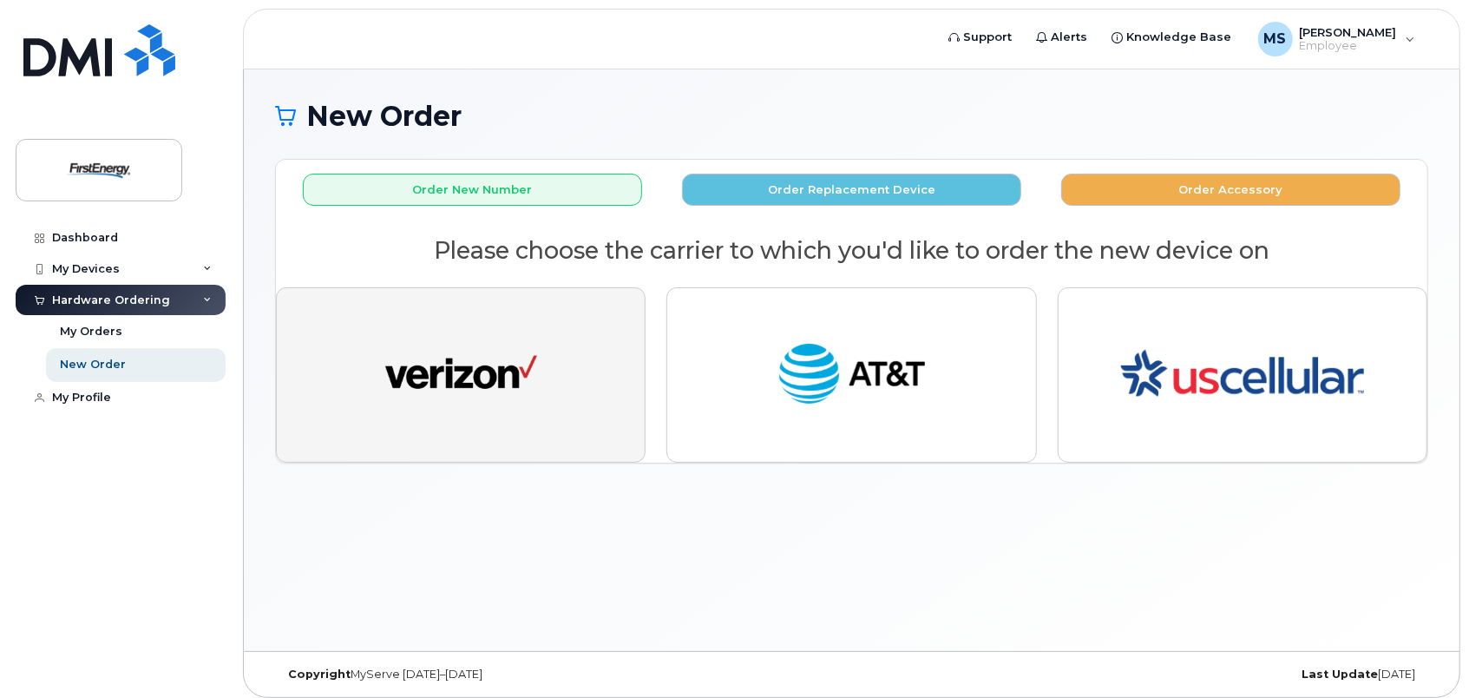
click at [488, 331] on button "button" at bounding box center [461, 374] width 370 height 175
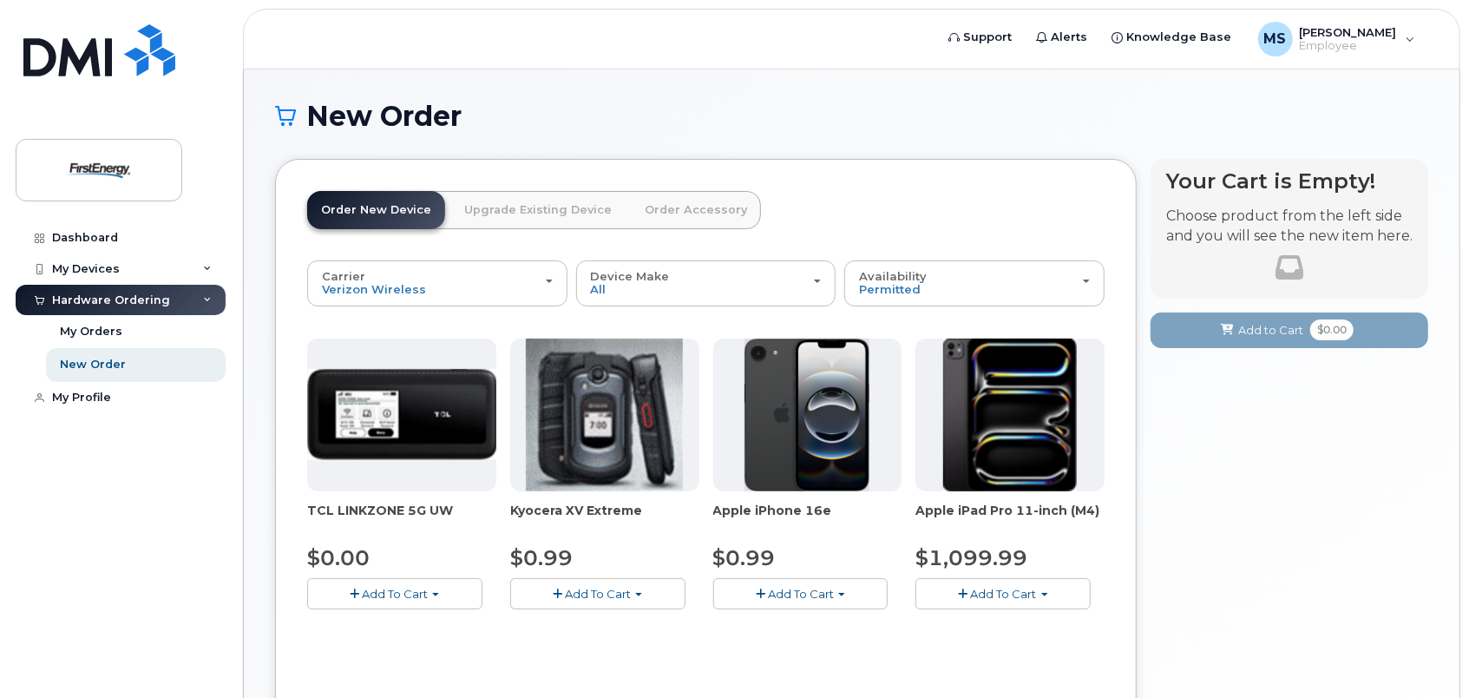
click at [862, 592] on button "Add To Cart" at bounding box center [800, 593] width 175 height 30
click at [842, 621] on link "$0.99 - 2 Year Activation" at bounding box center [805, 626] width 174 height 22
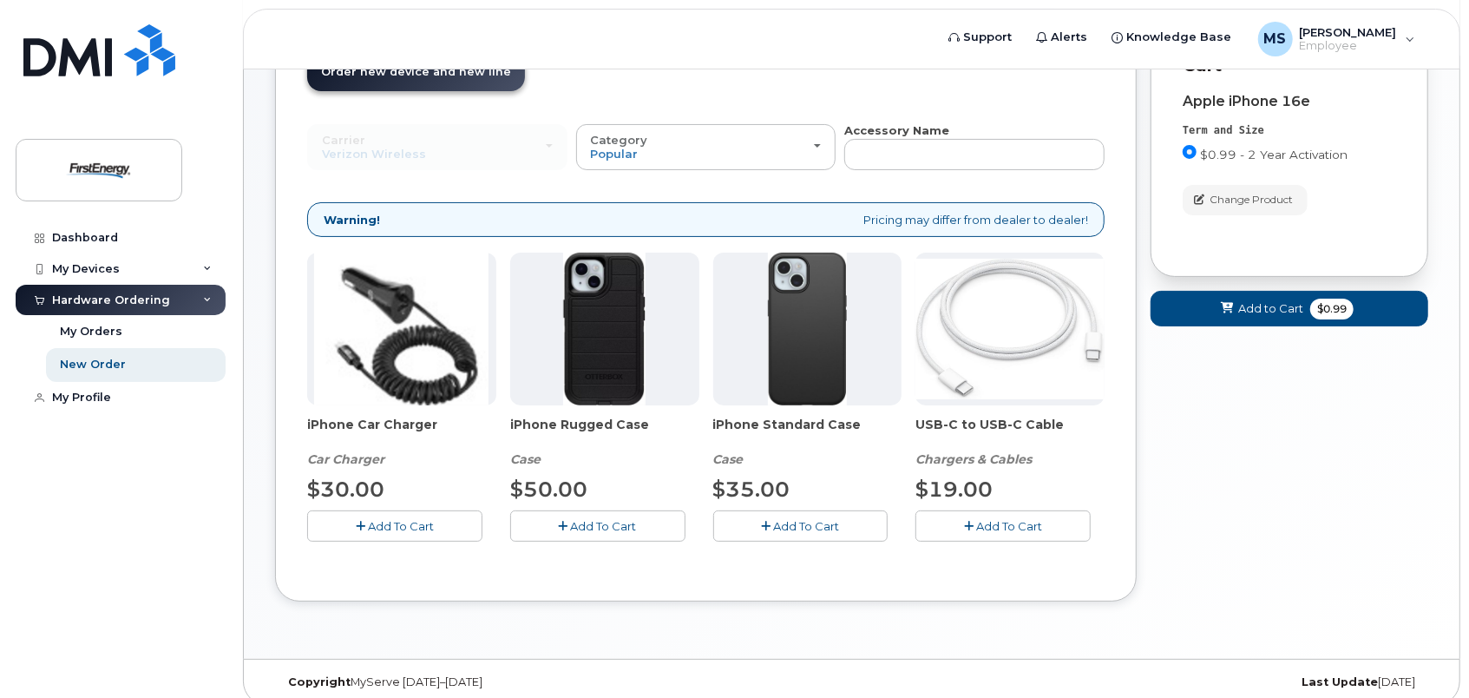
scroll to position [151, 0]
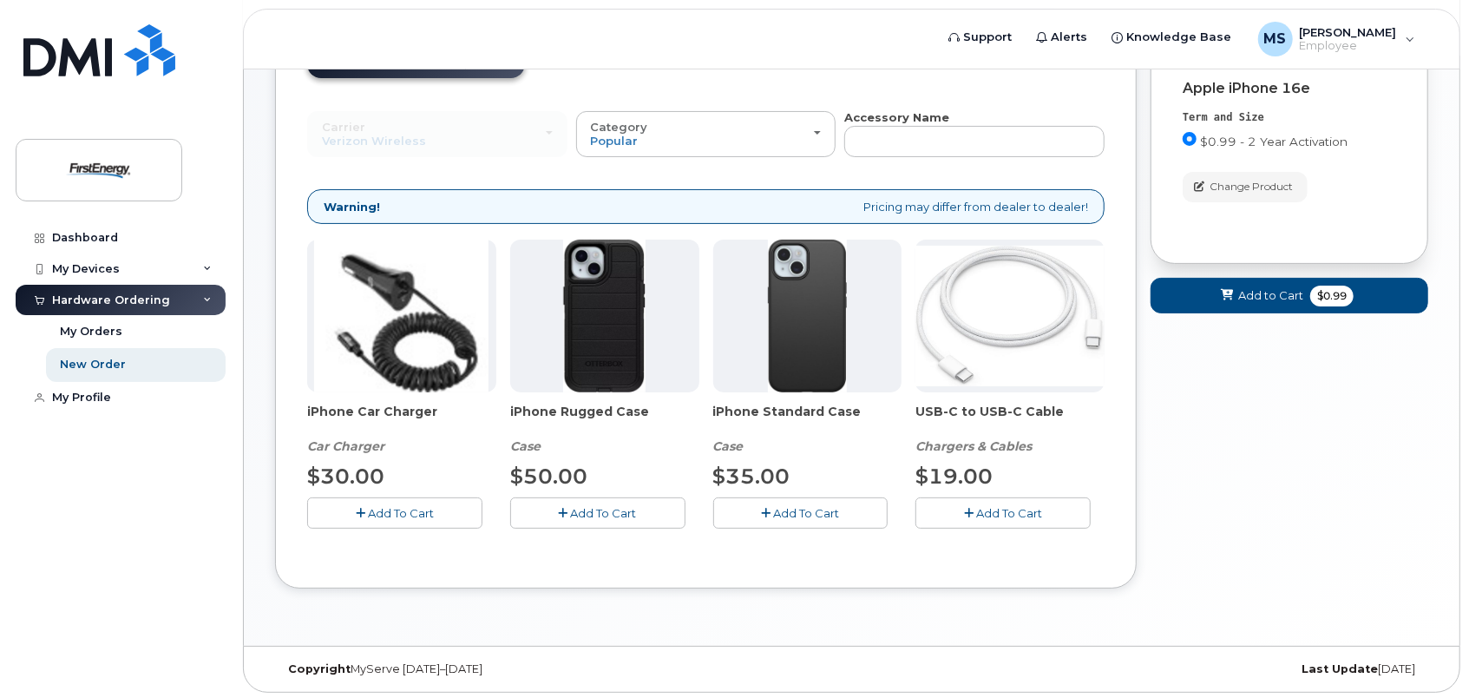
click at [801, 506] on span "Add To Cart" at bounding box center [806, 513] width 66 height 14
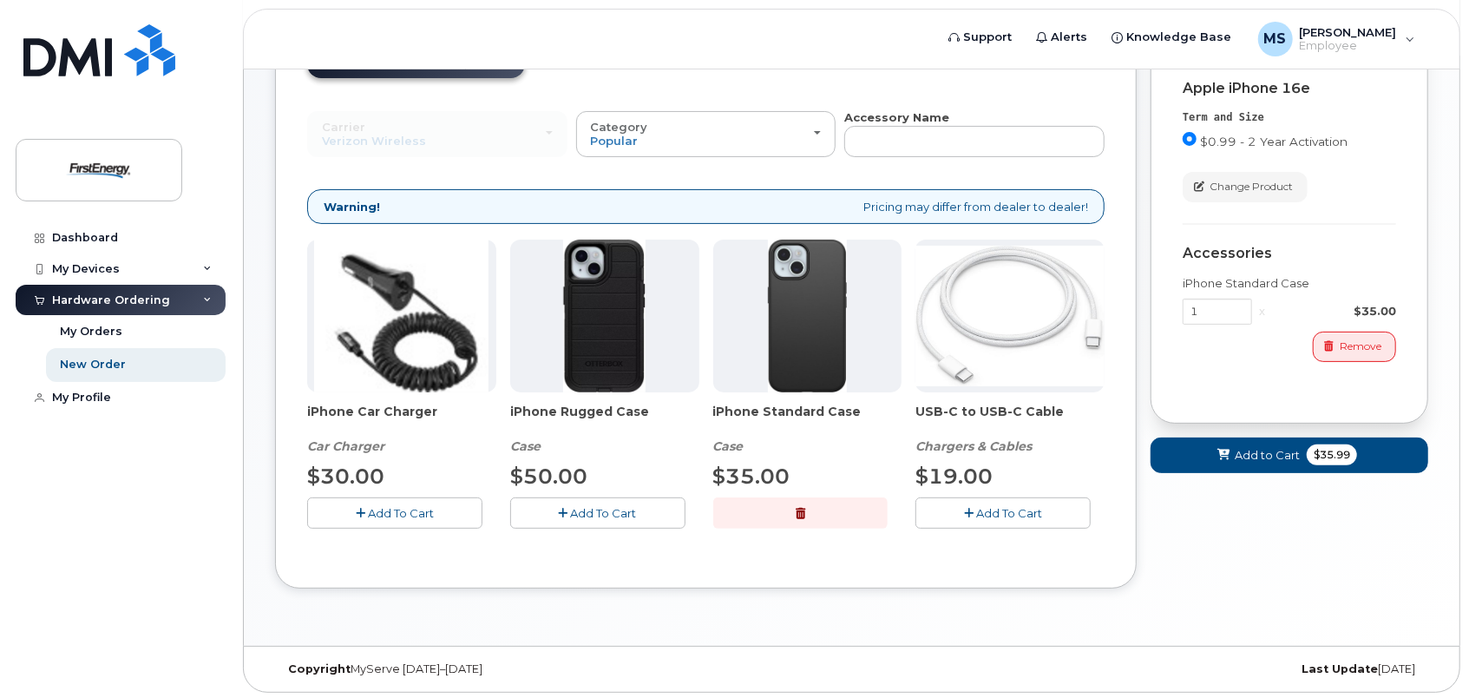
click at [987, 521] on button "Add To Cart" at bounding box center [1002, 512] width 175 height 30
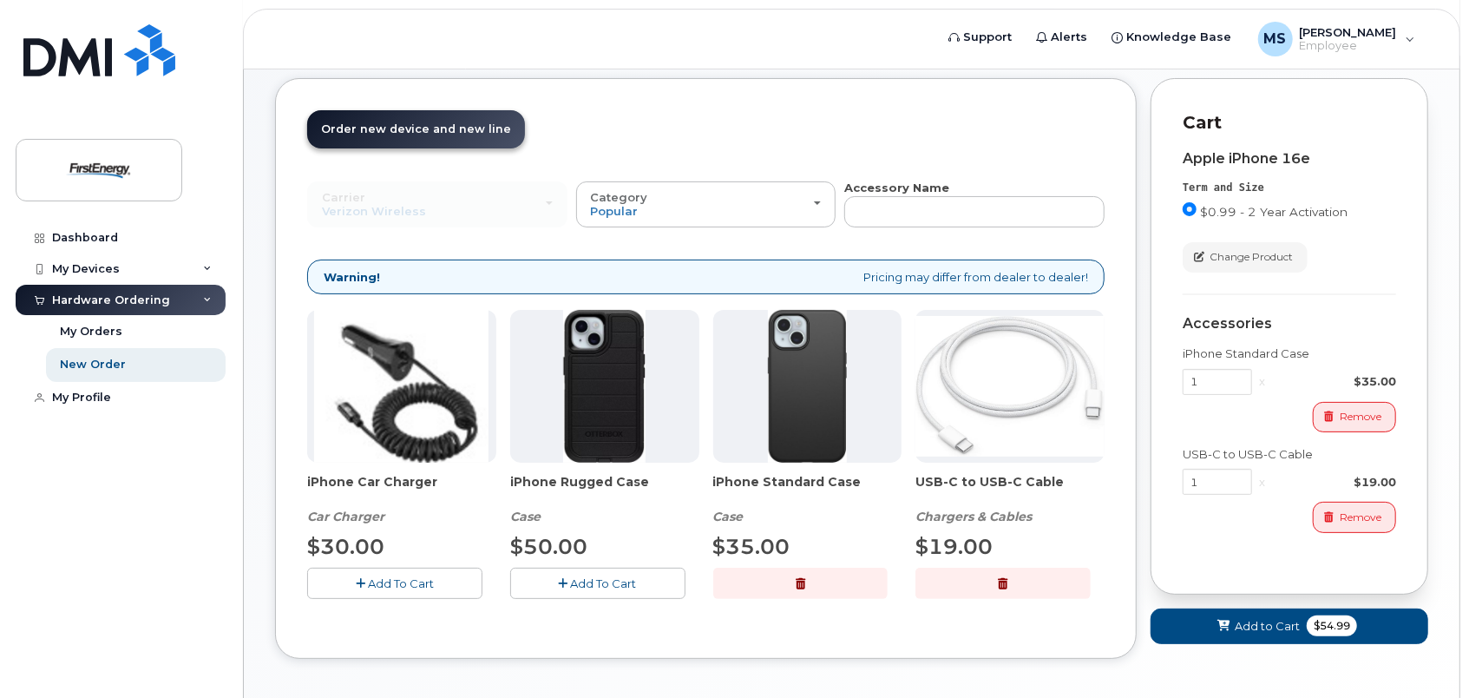
scroll to position [0, 0]
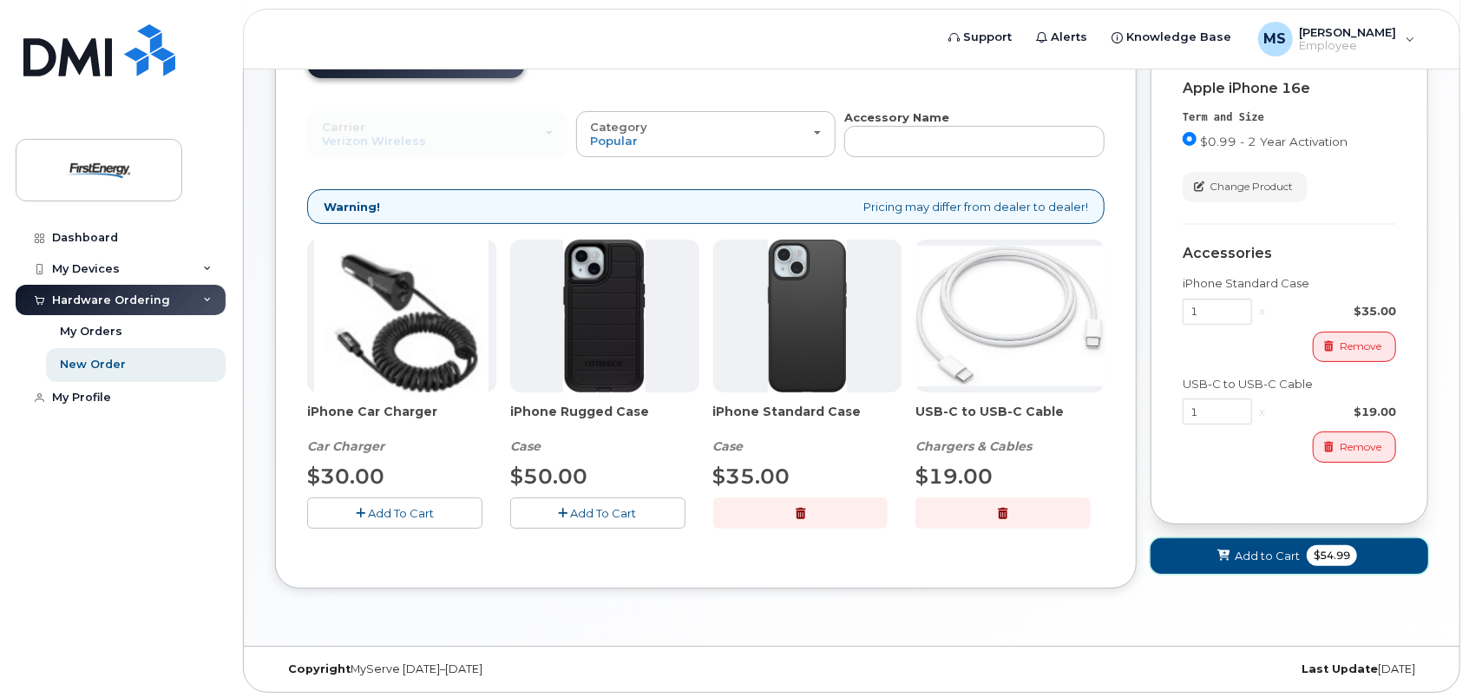
click at [1322, 550] on span "$54.99" at bounding box center [1332, 555] width 50 height 21
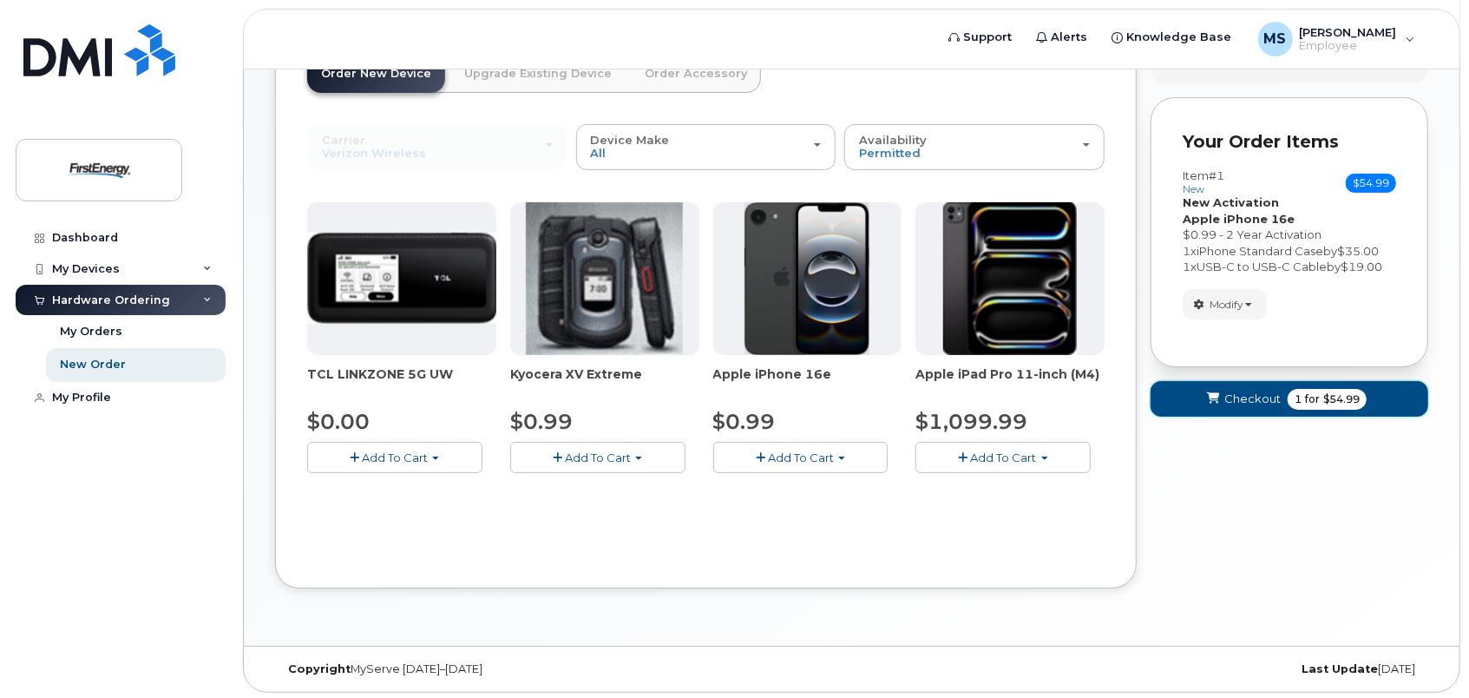
click at [1263, 398] on span "Checkout" at bounding box center [1252, 398] width 56 height 16
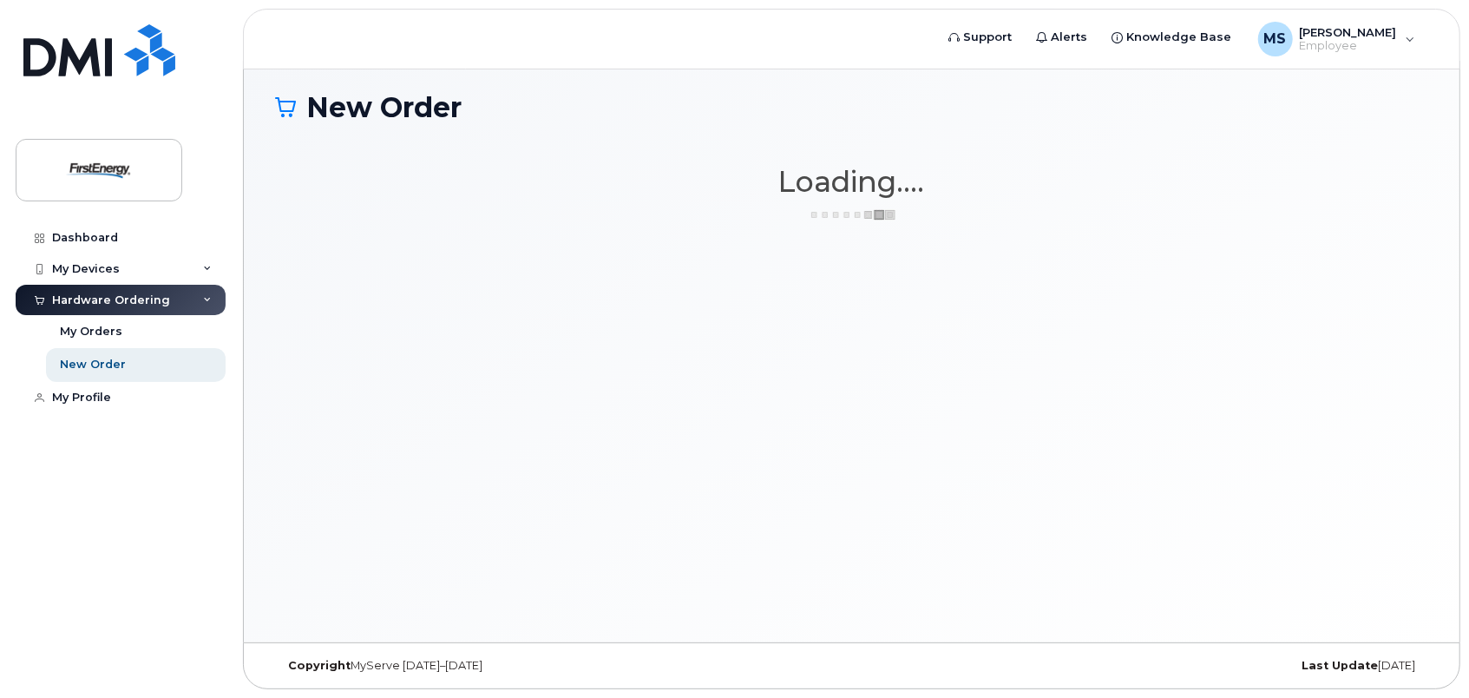
scroll to position [8, 0]
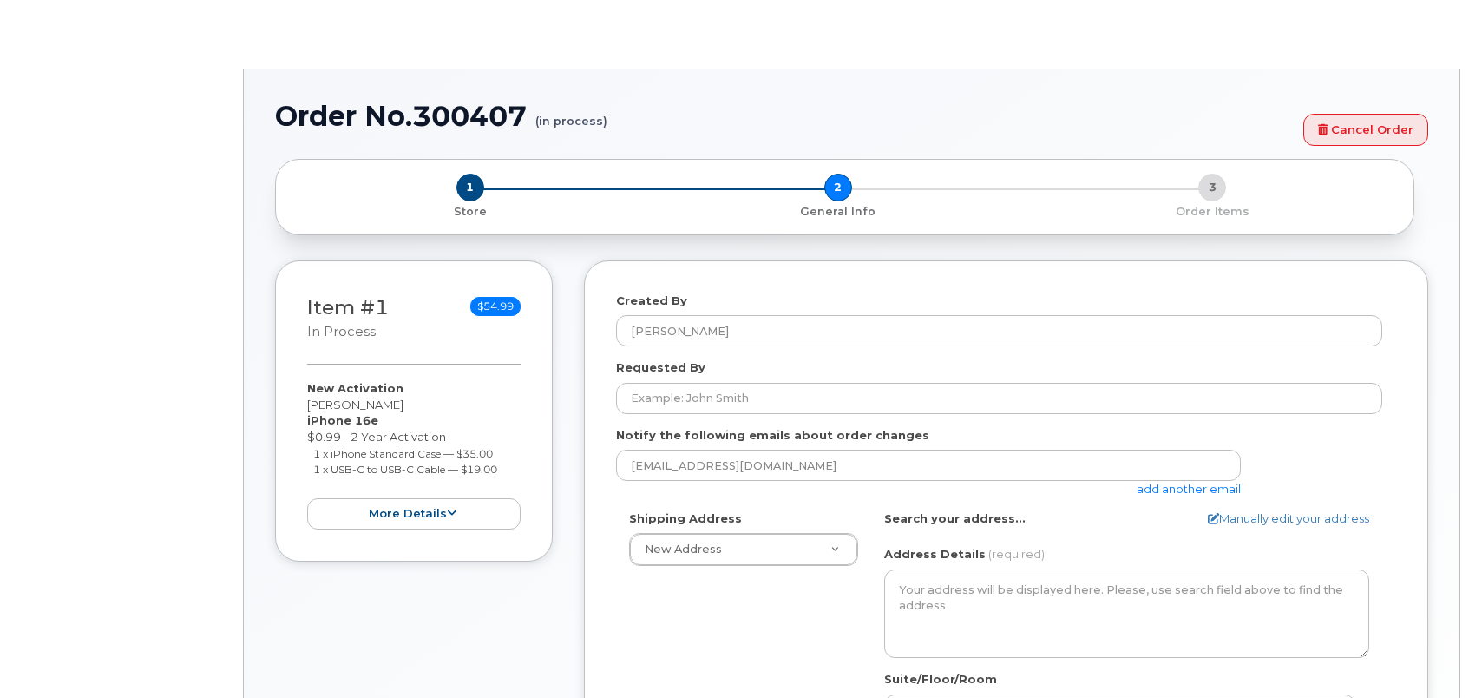
select select
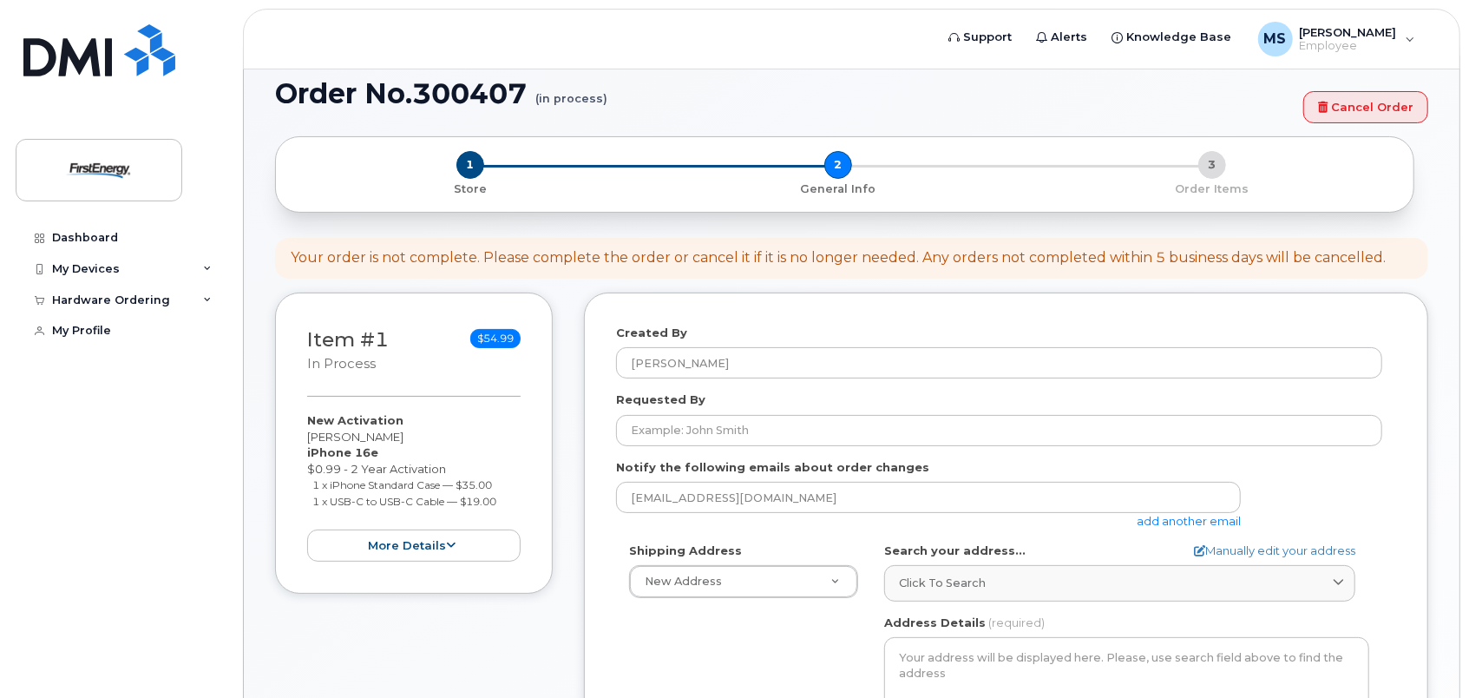
scroll to position [87, 0]
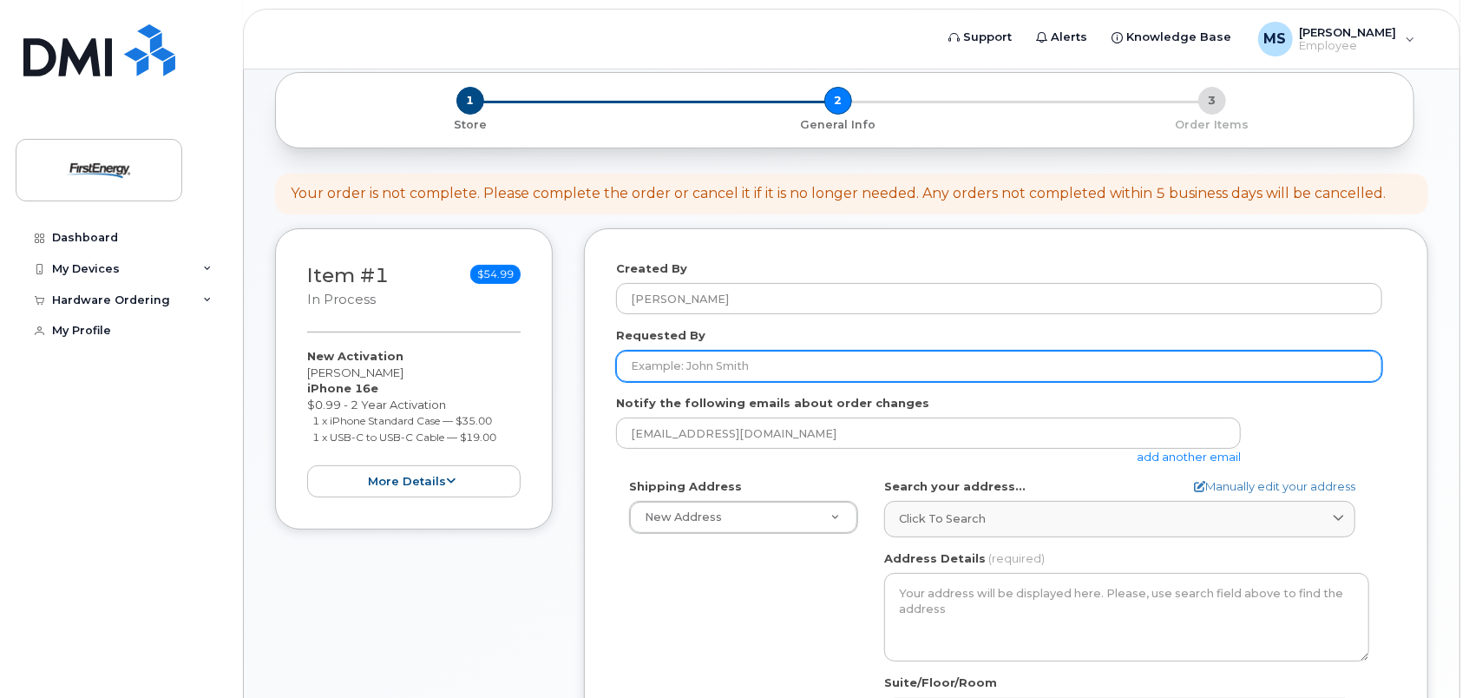
click at [691, 368] on input "Requested By" at bounding box center [999, 366] width 766 height 31
type input "[EMAIL_ADDRESS][DOMAIN_NAME]"
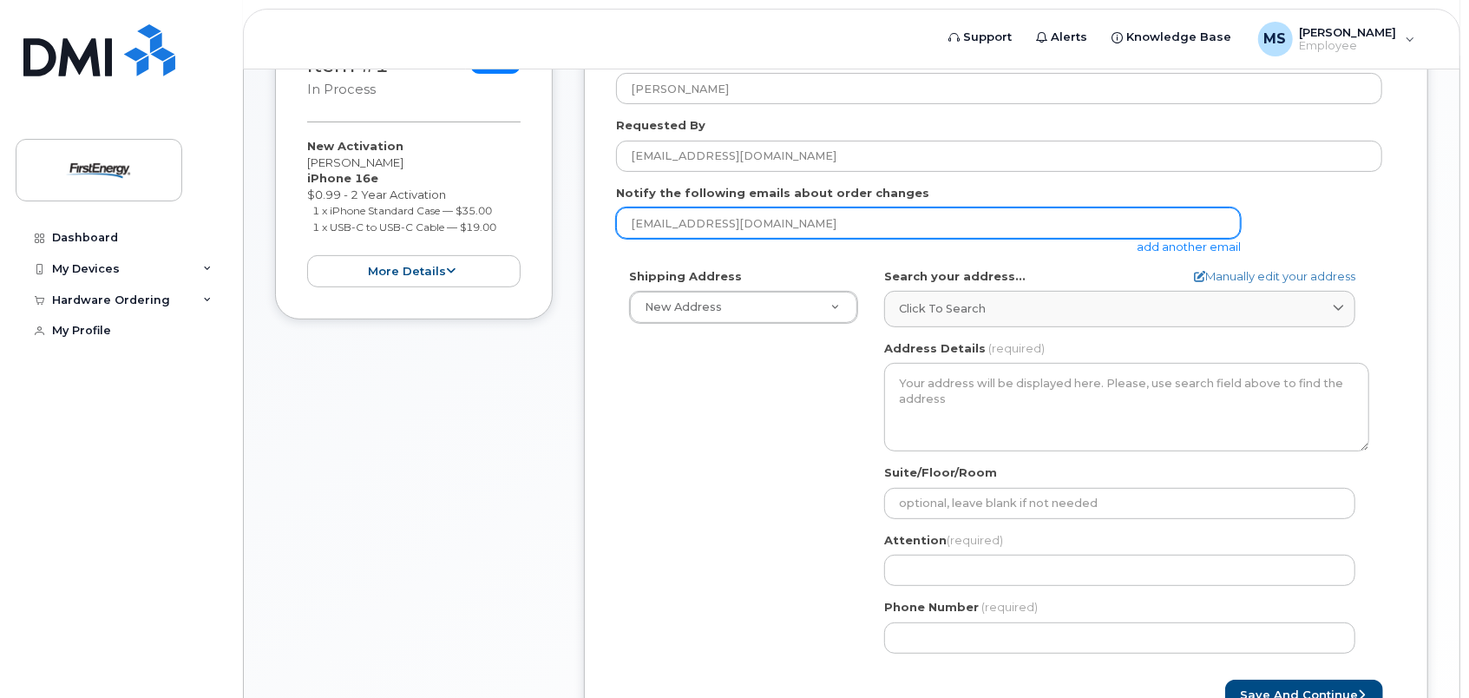
scroll to position [17, 0]
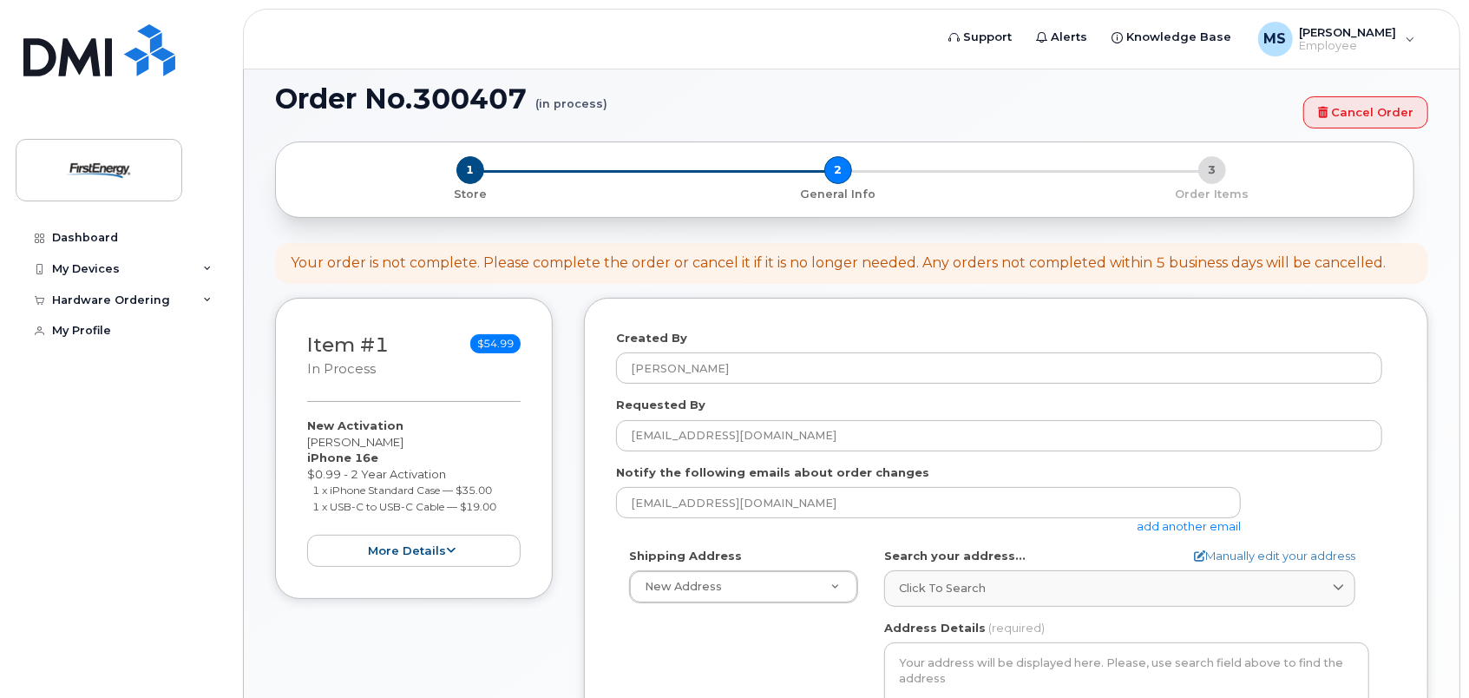
click at [788, 540] on form "Created By [PERSON_NAME] Requested By [PERSON_NAME][EMAIL_ADDRESS][DOMAIN_NAME]…" at bounding box center [1006, 660] width 780 height 661
click at [1343, 104] on link "Cancel Order" at bounding box center [1365, 112] width 125 height 32
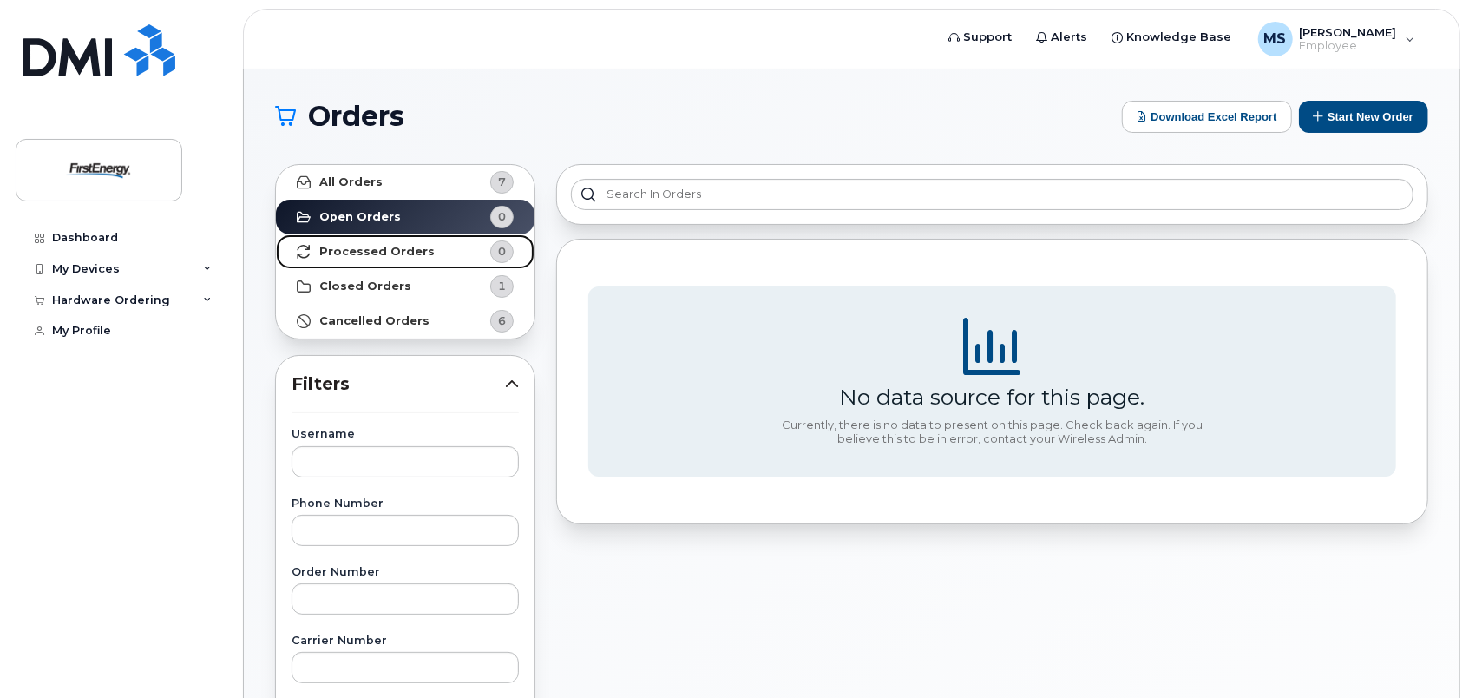
click at [380, 260] on link "Processed Orders 0" at bounding box center [405, 251] width 259 height 35
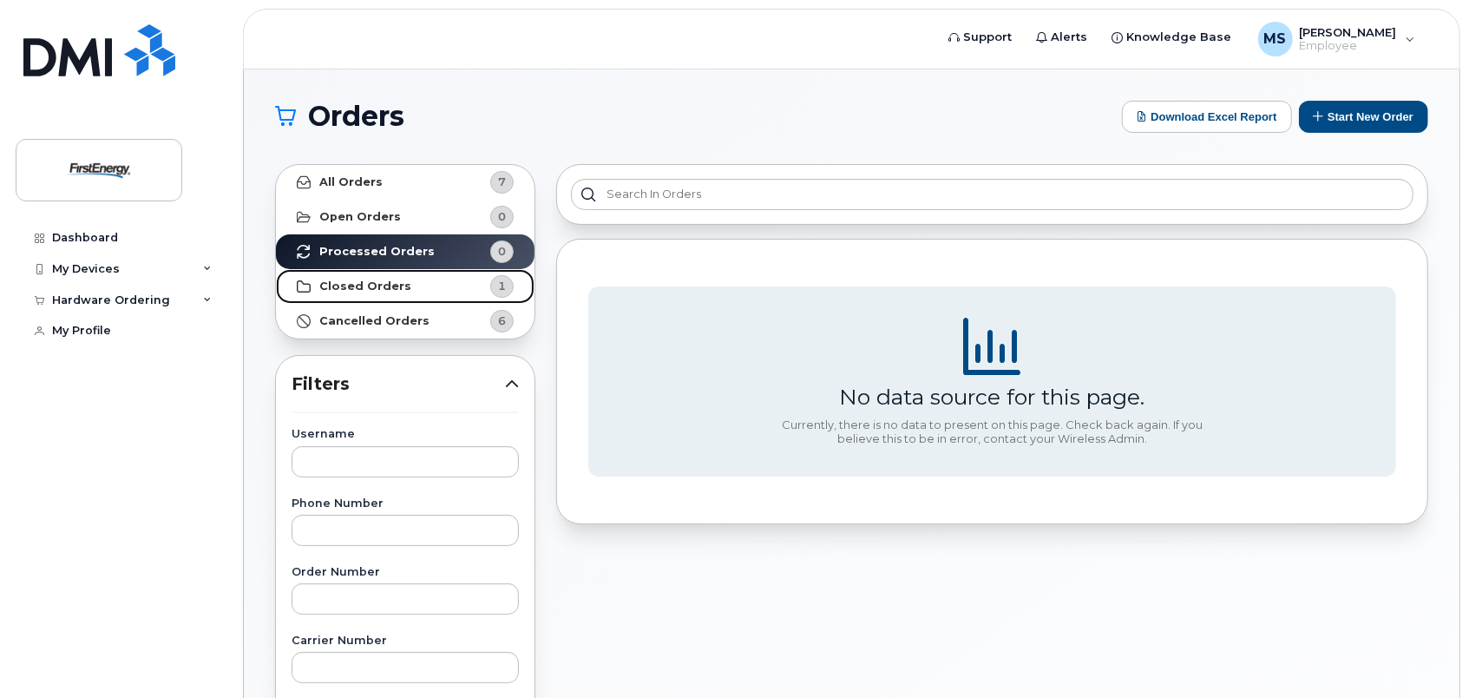
click at [355, 279] on strong "Closed Orders" at bounding box center [365, 286] width 92 height 14
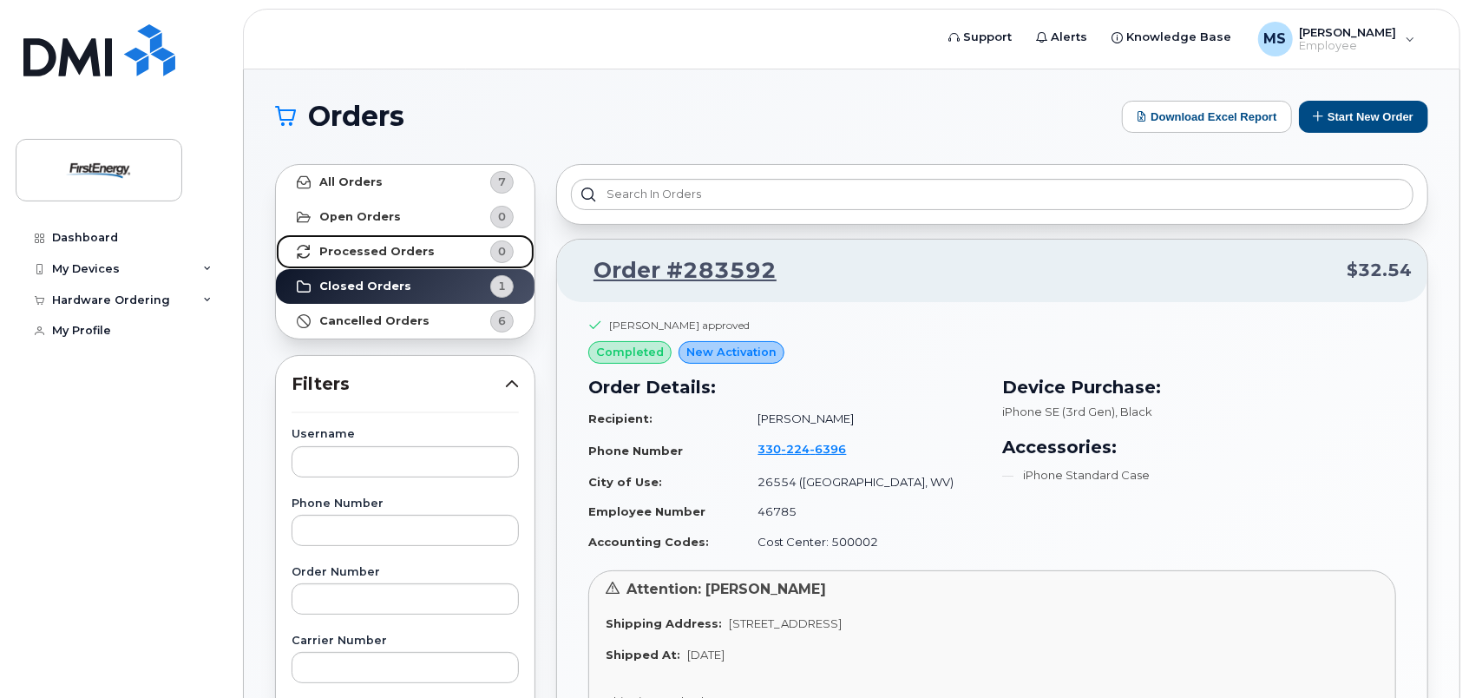
click at [366, 252] on strong "Processed Orders" at bounding box center [376, 252] width 115 height 14
